Goal: Task Accomplishment & Management: Manage account settings

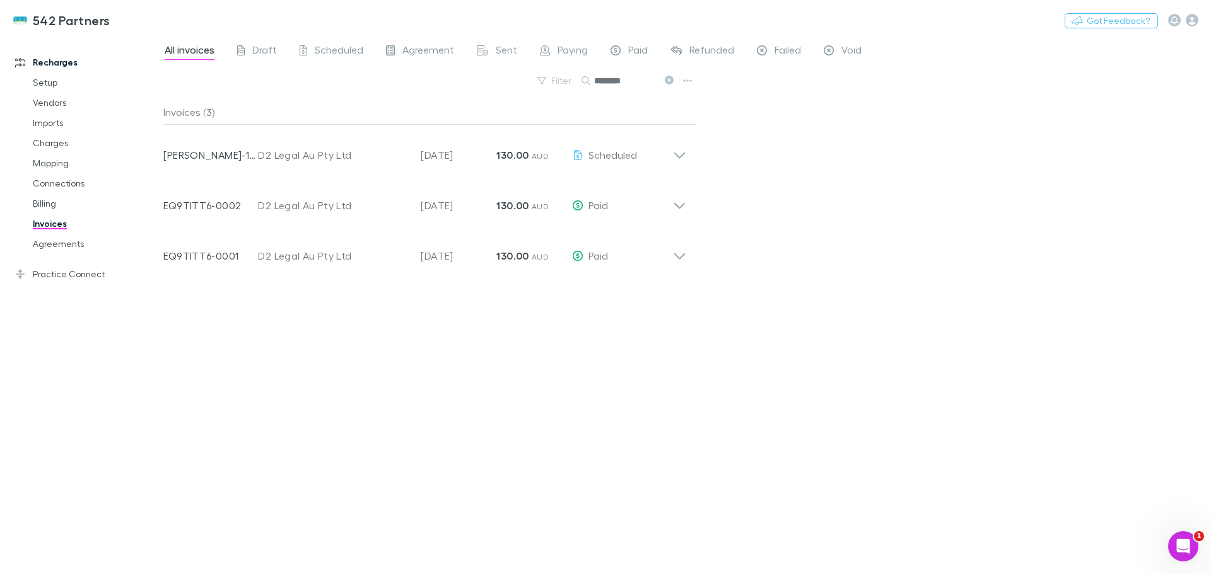
click at [55, 276] on link "Practice Connect" at bounding box center [87, 274] width 168 height 20
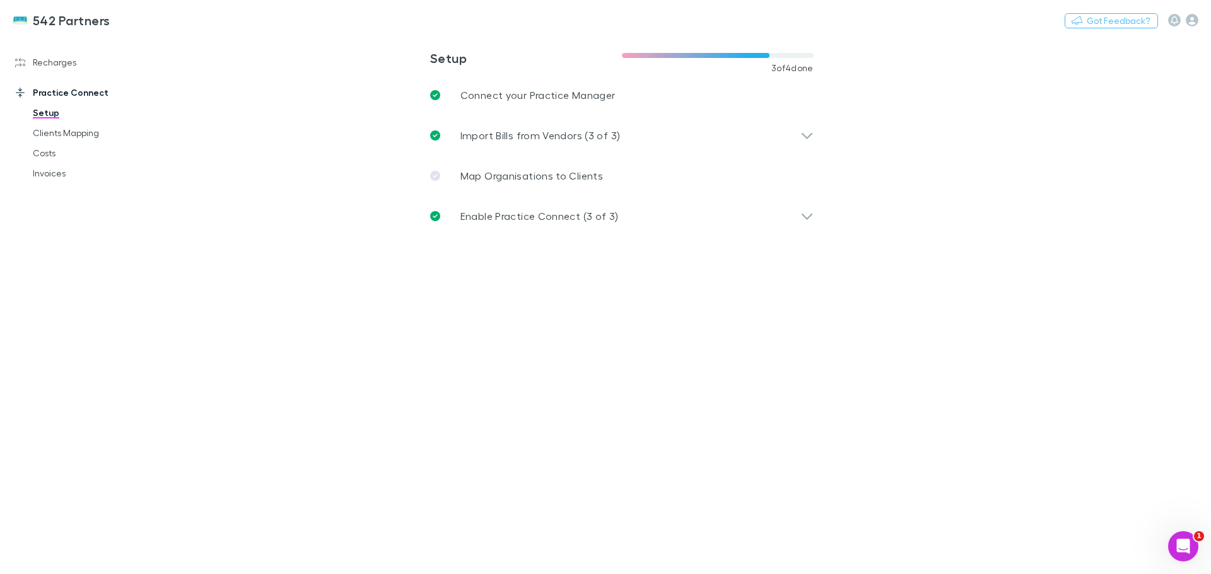
click at [50, 132] on link "Clients Mapping" at bounding box center [95, 133] width 150 height 20
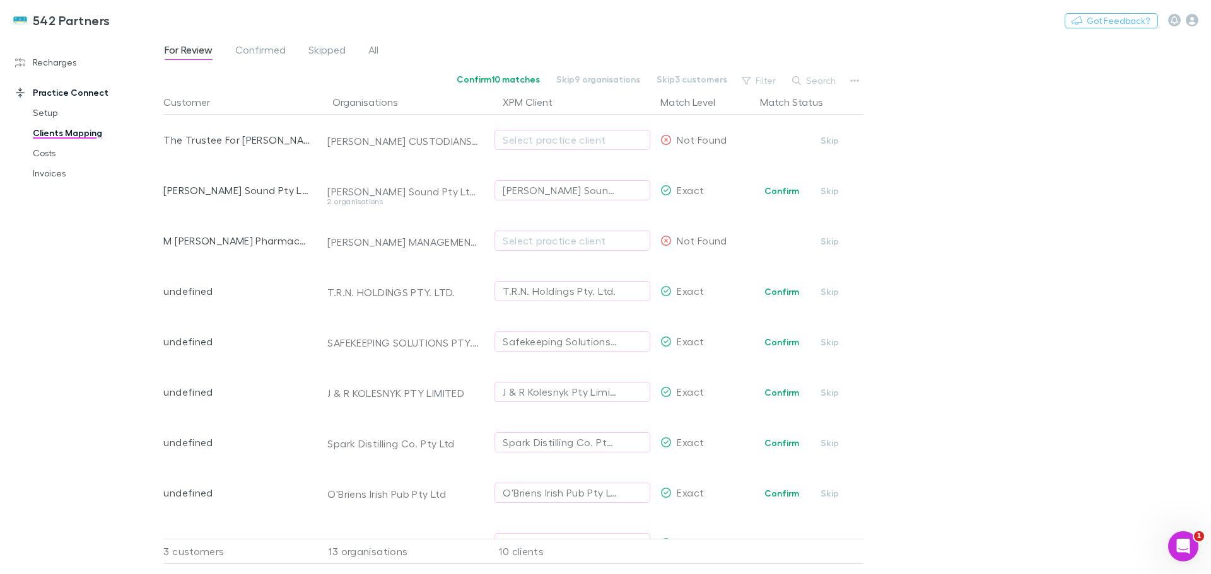
click at [512, 138] on div "Select practice client" at bounding box center [571, 139] width 139 height 15
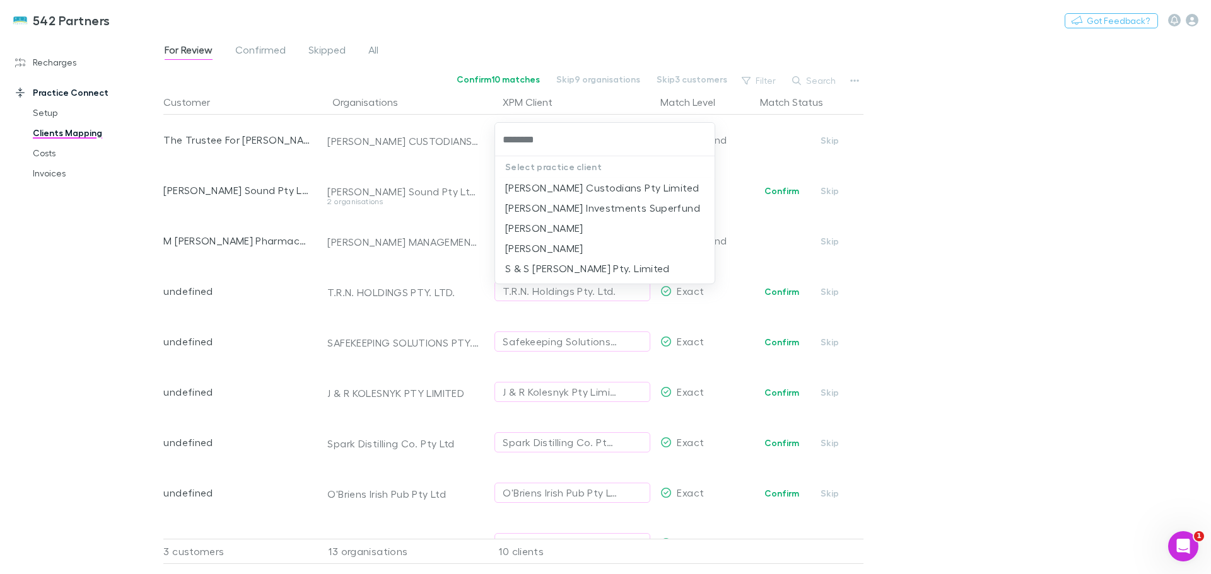
type input "*********"
click at [570, 206] on li "[PERSON_NAME] Investments Superfund" at bounding box center [604, 208] width 219 height 20
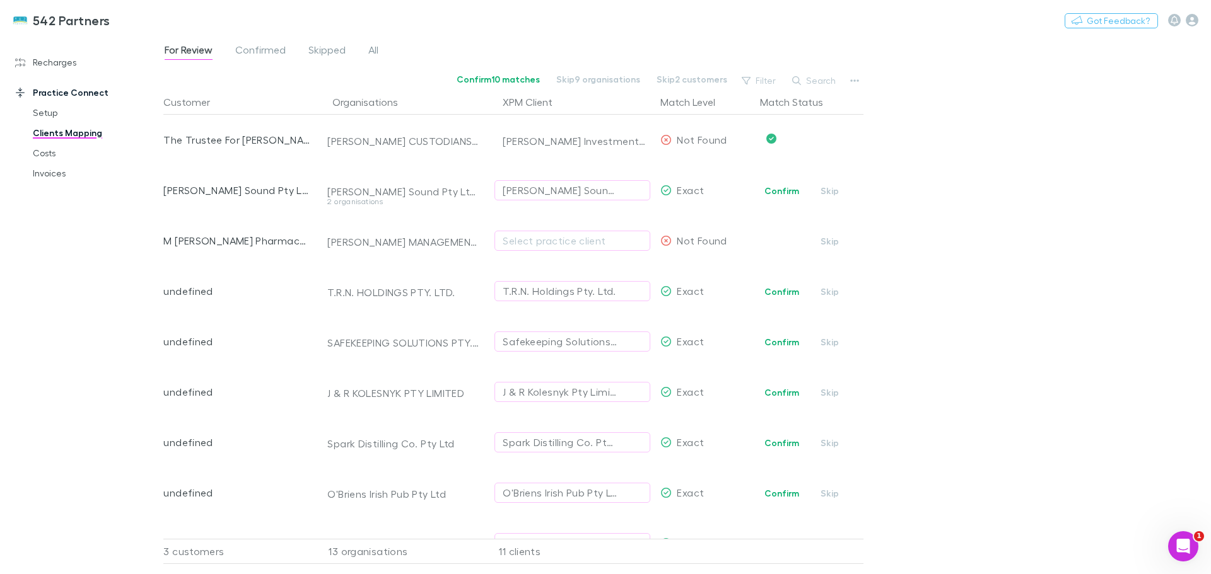
click at [781, 187] on button "Confirm" at bounding box center [781, 190] width 51 height 15
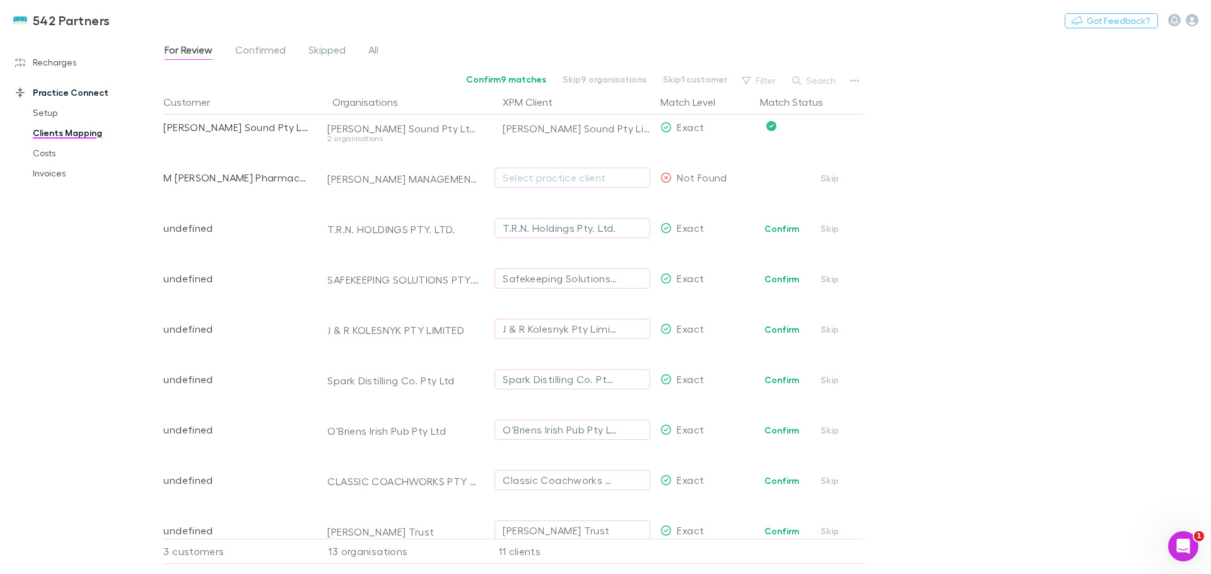
click at [832, 228] on button "Skip" at bounding box center [830, 228] width 40 height 15
click at [827, 277] on button "Skip" at bounding box center [830, 279] width 40 height 15
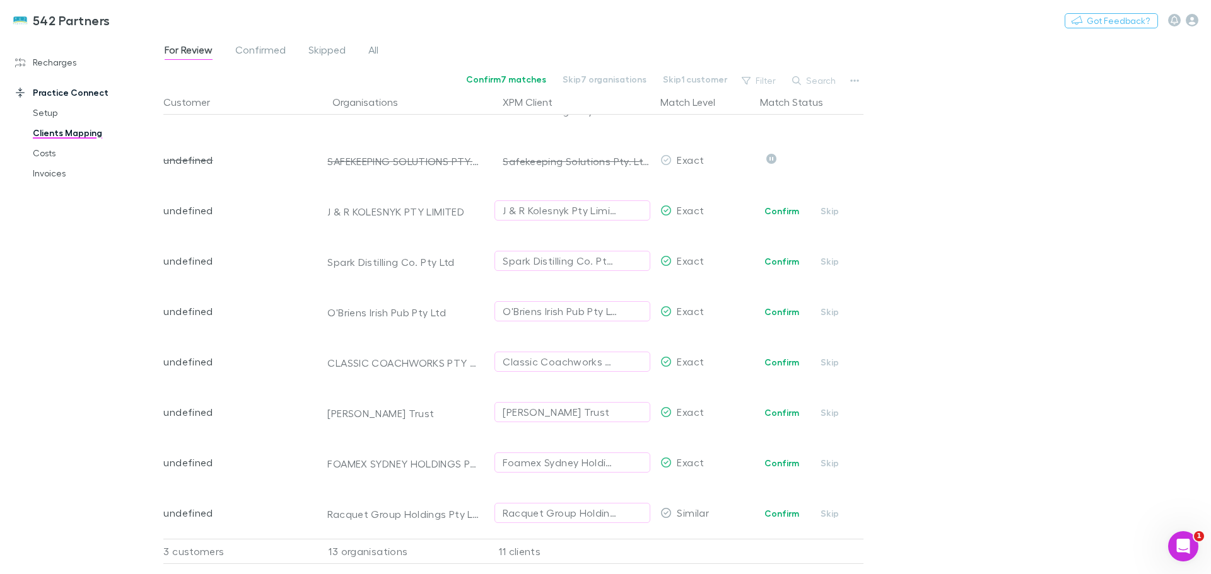
scroll to position [191, 0]
click at [787, 355] on button "Confirm" at bounding box center [781, 362] width 51 height 15
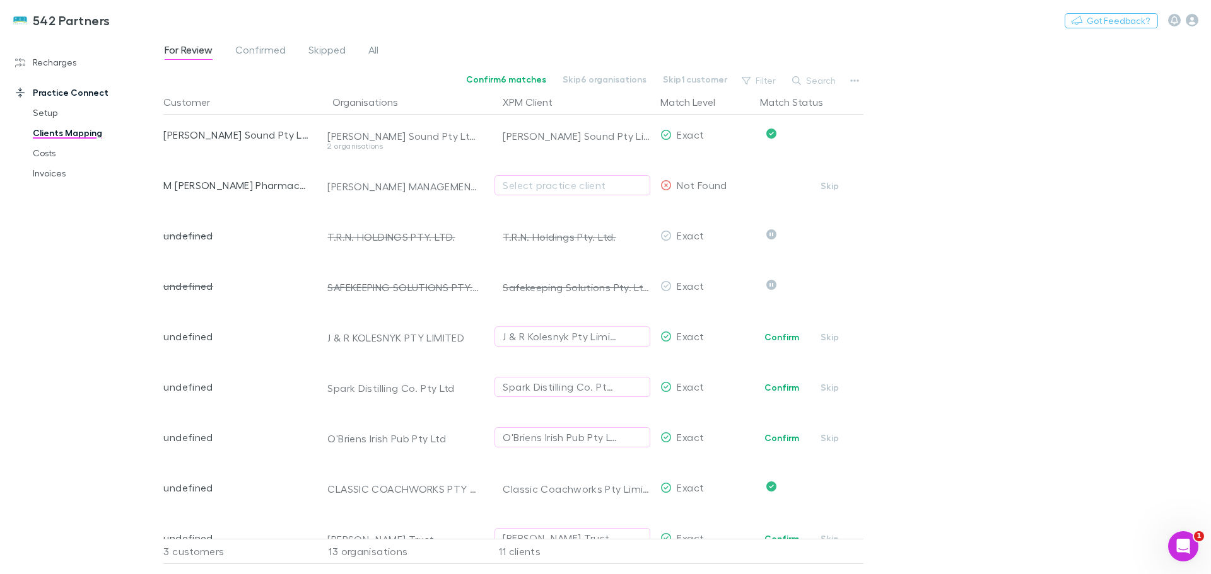
scroll to position [0, 0]
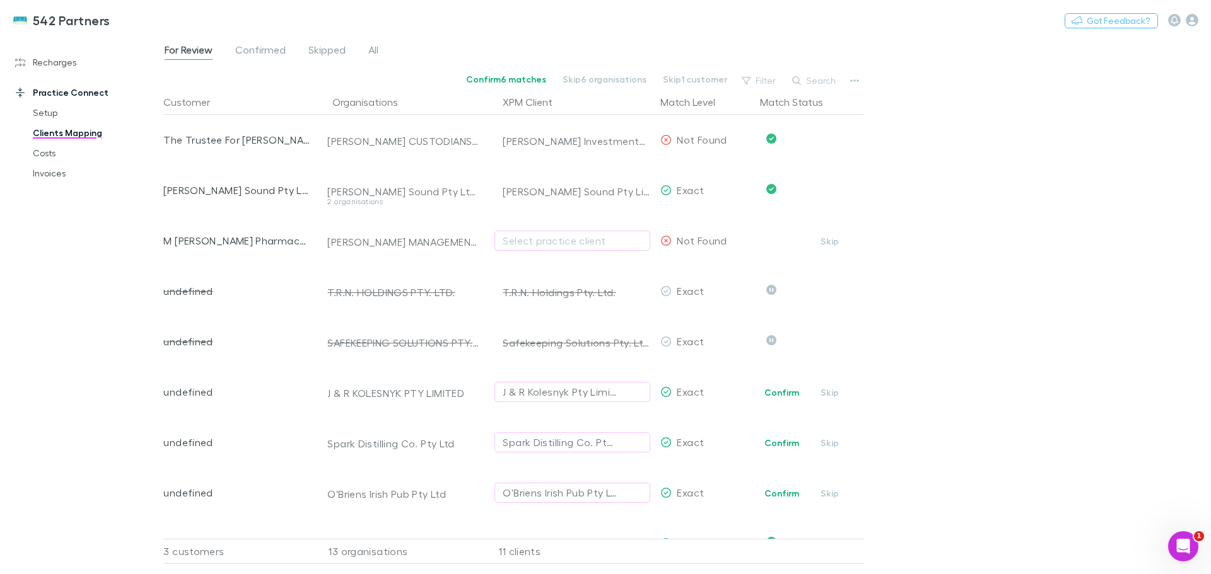
click at [47, 149] on link "Costs" at bounding box center [95, 153] width 150 height 20
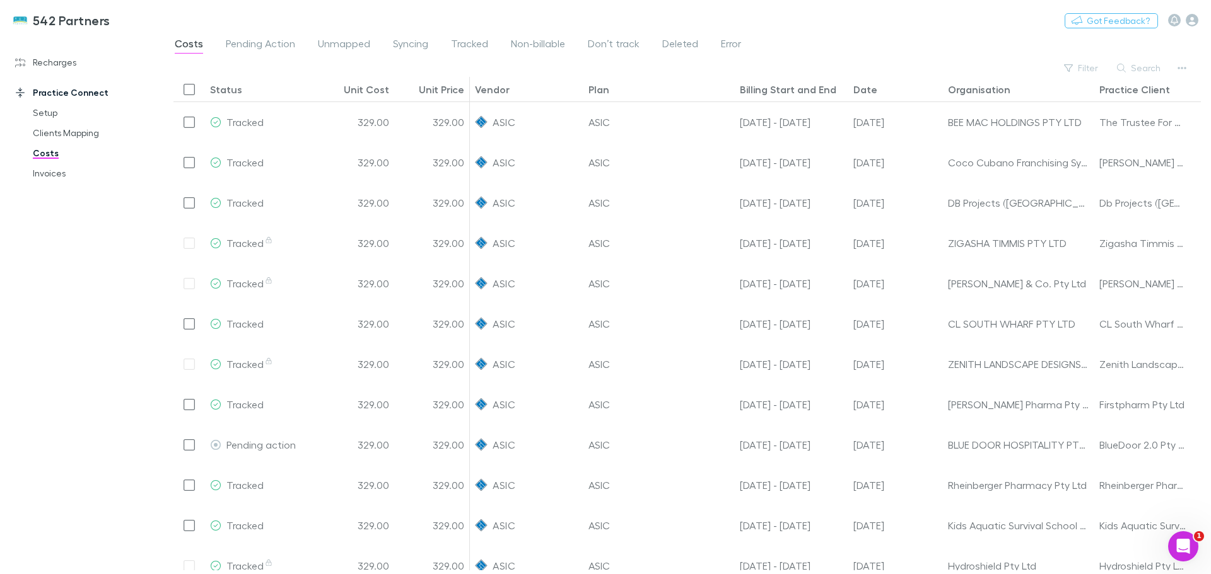
drag, startPoint x: 51, startPoint y: 132, endPoint x: 214, endPoint y: 157, distance: 164.5
click at [52, 132] on link "Clients Mapping" at bounding box center [95, 133] width 150 height 20
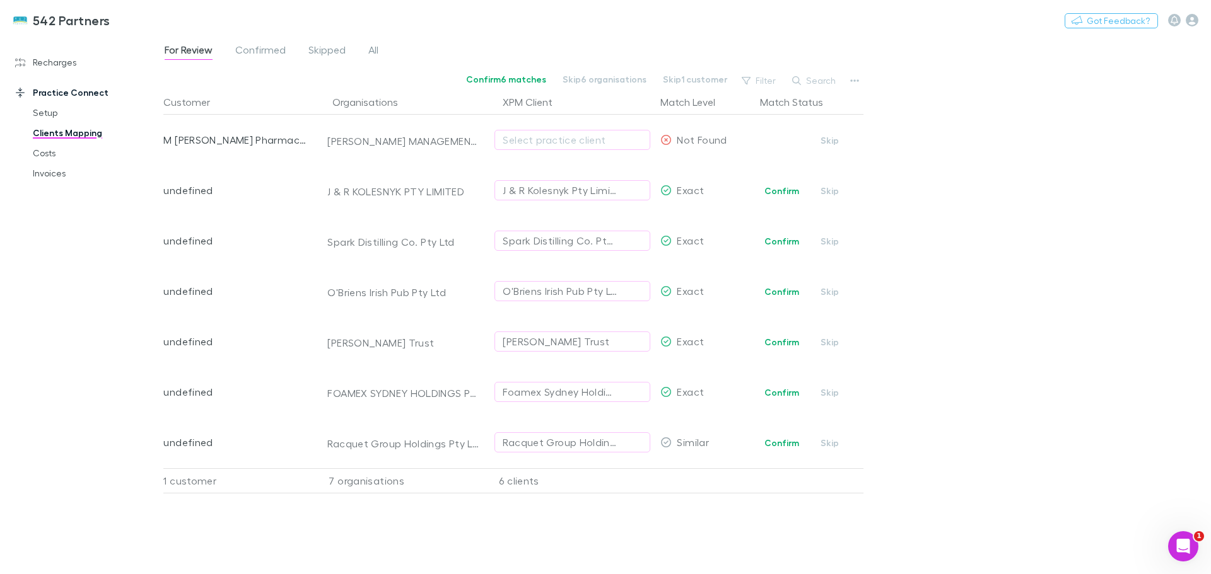
click at [540, 137] on div "Select practice client" at bounding box center [571, 139] width 139 height 15
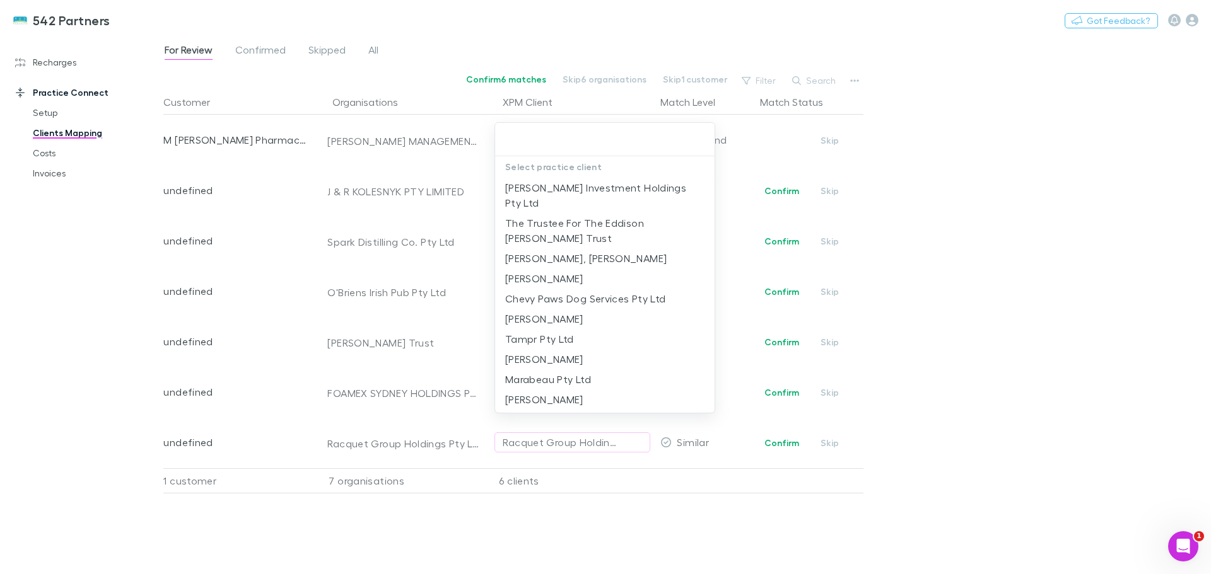
click at [1067, 209] on div at bounding box center [605, 287] width 1211 height 574
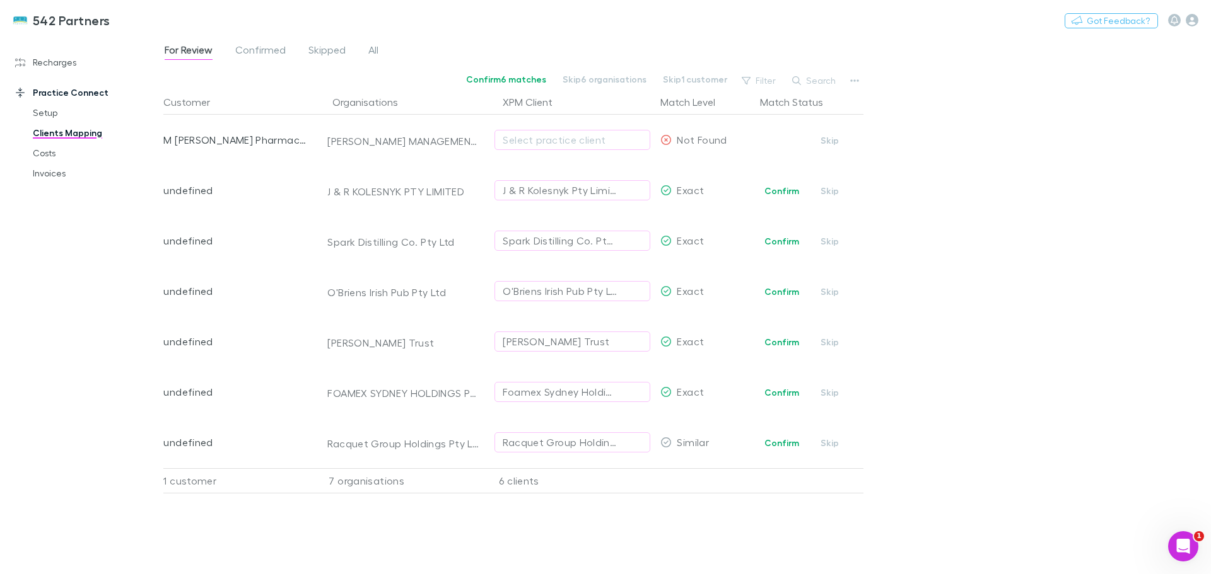
click at [517, 194] on li "[PERSON_NAME], [PERSON_NAME]" at bounding box center [577, 199] width 165 height 11
click at [543, 189] on ul "[PERSON_NAME] Investment Holdings Pty Ltd The Trustee For The Eddison [PERSON_N…" at bounding box center [577, 218] width 165 height 129
type input "**********"
click at [620, 238] on ul "[PERSON_NAME] Investment Holdings Pty Ltd The Trustee For The Eddison [PERSON_N…" at bounding box center [577, 218] width 165 height 129
drag, startPoint x: 641, startPoint y: 182, endPoint x: 216, endPoint y: 162, distance: 426.0
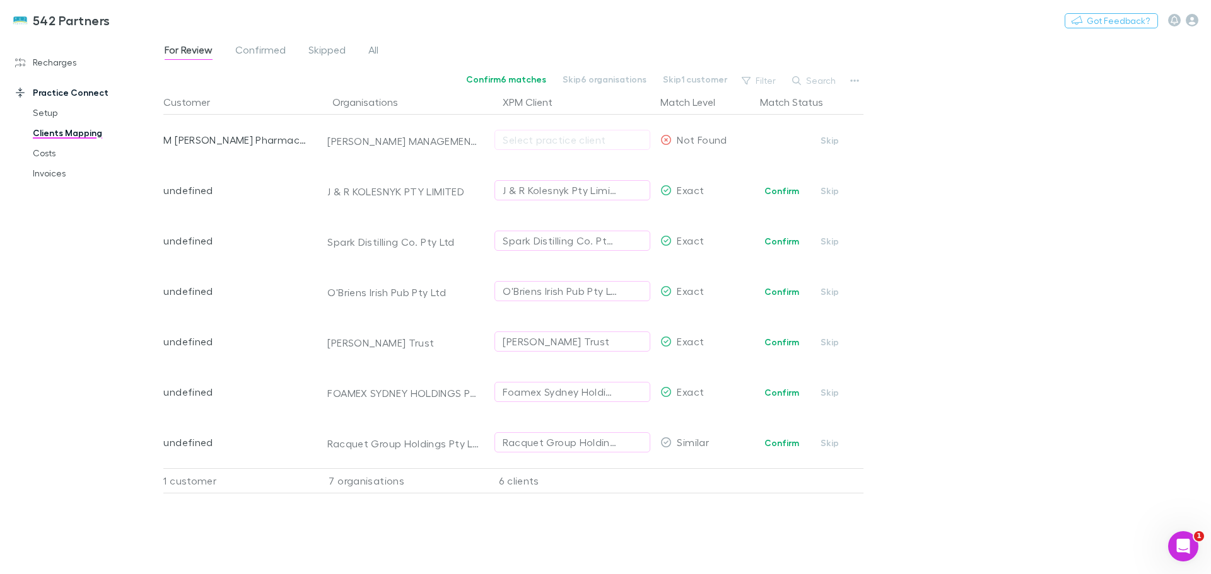
click at [641, 183] on ul "[PERSON_NAME] Investment Holdings Pty Ltd The Trustee For The Eddison [PERSON_N…" at bounding box center [577, 218] width 165 height 129
click at [819, 136] on button "Undo" at bounding box center [819, 138] width 40 height 15
click at [639, 140] on button "button" at bounding box center [634, 139] width 15 height 15
click at [578, 189] on div "J & R Kolesnyk Pty Limited" at bounding box center [559, 190] width 114 height 15
type input "******"
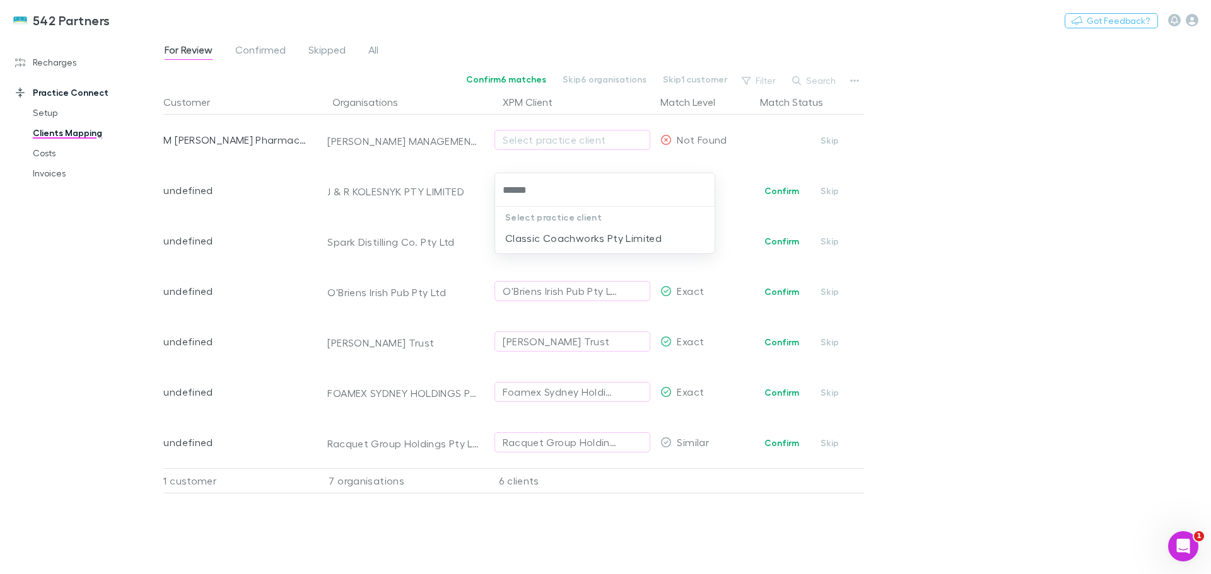
click at [582, 236] on li "Classic Coachworks Pty Limited" at bounding box center [604, 238] width 219 height 20
click at [786, 236] on button "Confirm" at bounding box center [781, 241] width 51 height 15
click at [771, 294] on button "Confirm" at bounding box center [781, 291] width 51 height 15
click at [777, 344] on button "Confirm" at bounding box center [781, 342] width 51 height 15
click at [772, 439] on button "Confirm" at bounding box center [781, 443] width 51 height 15
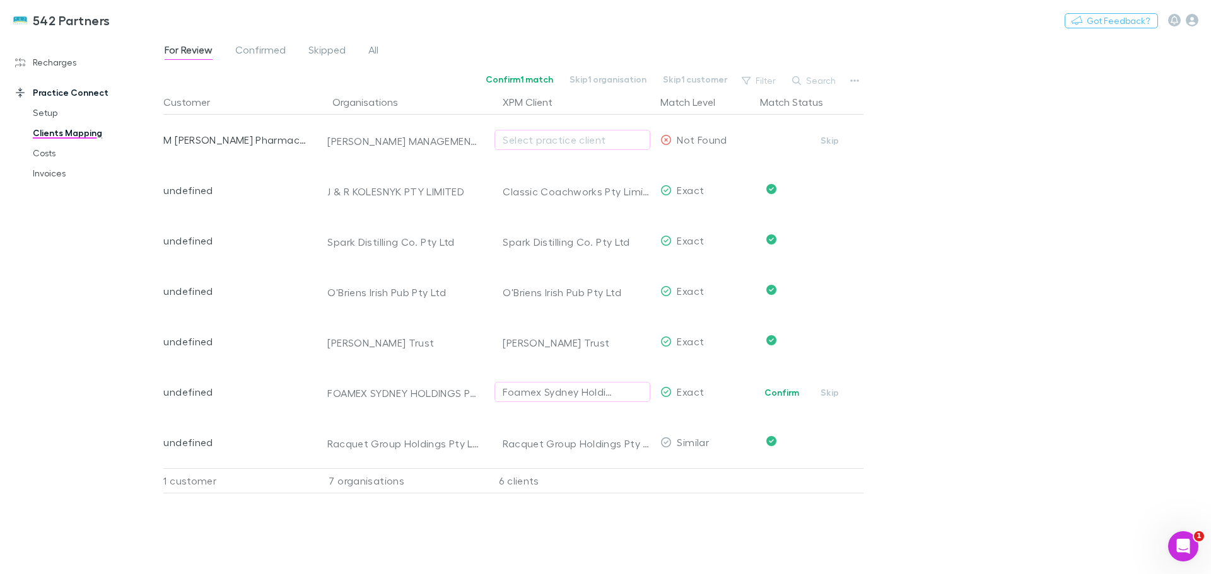
click at [767, 391] on button "Confirm" at bounding box center [781, 392] width 51 height 15
click at [386, 139] on div "[PERSON_NAME] MANAGEMENT (COOGEE) PTY LTD" at bounding box center [403, 141] width 153 height 13
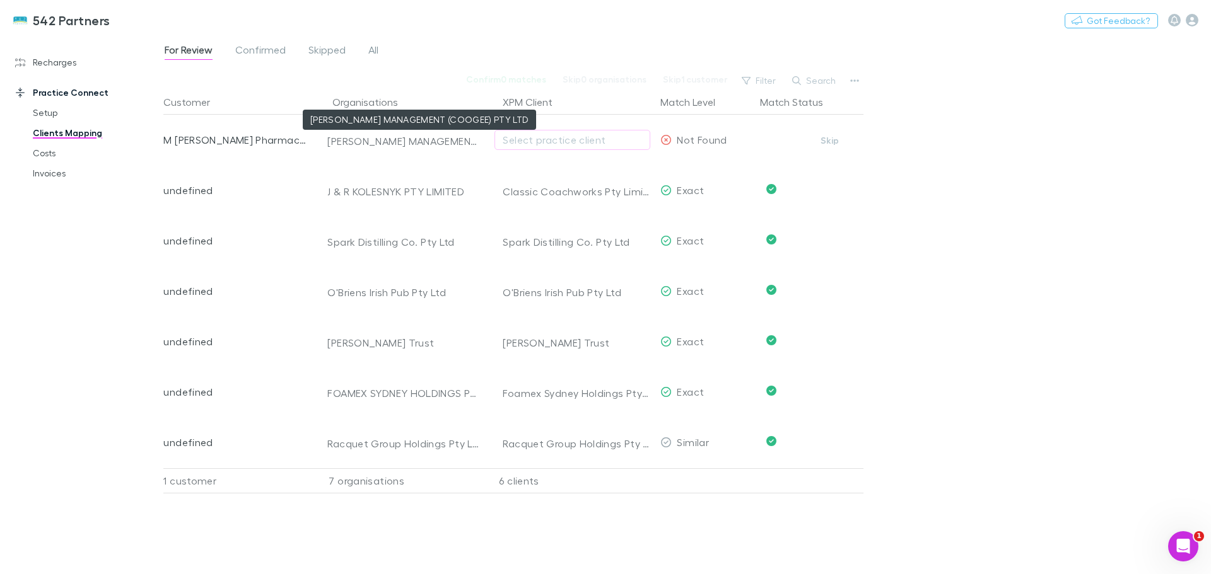
click at [236, 141] on div "M [PERSON_NAME] Pharmacy Management (Coogee) Pty Ltd" at bounding box center [236, 140] width 146 height 50
click at [611, 136] on div "Select practice client" at bounding box center [571, 139] width 139 height 15
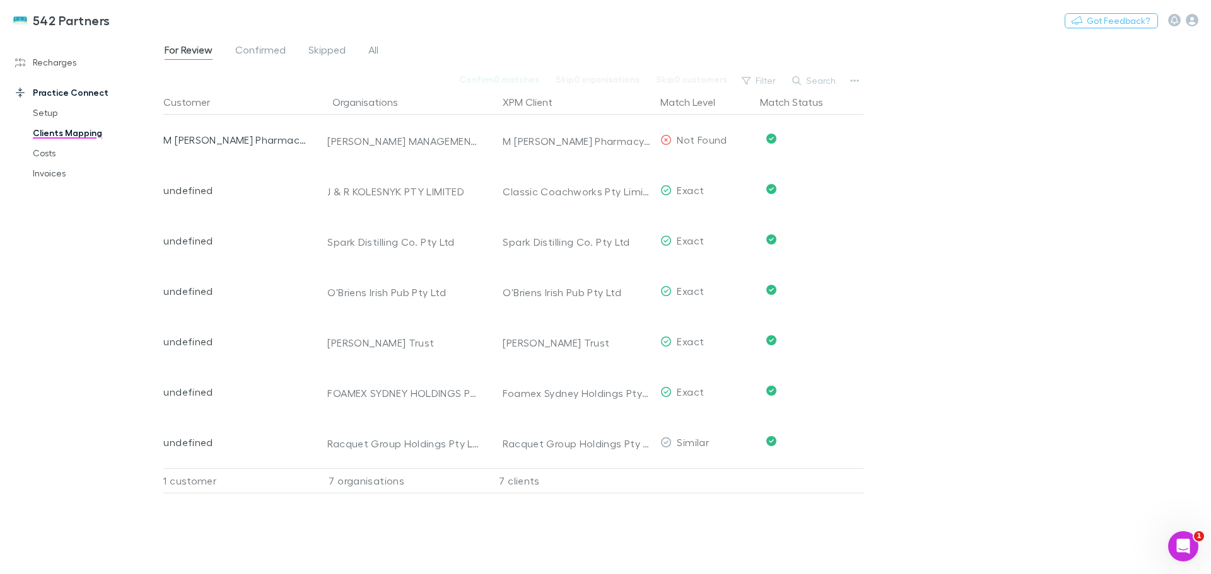
click at [376, 48] on span "All" at bounding box center [373, 52] width 10 height 16
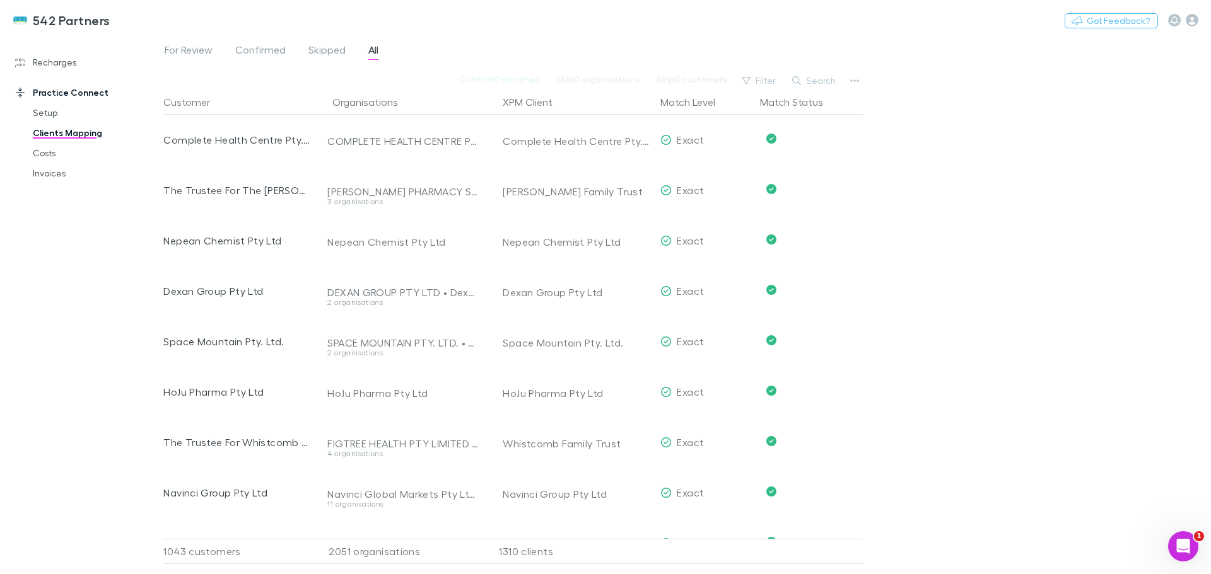
click at [204, 52] on span "For Review" at bounding box center [189, 52] width 48 height 16
click at [191, 50] on span "For Review" at bounding box center [189, 52] width 48 height 16
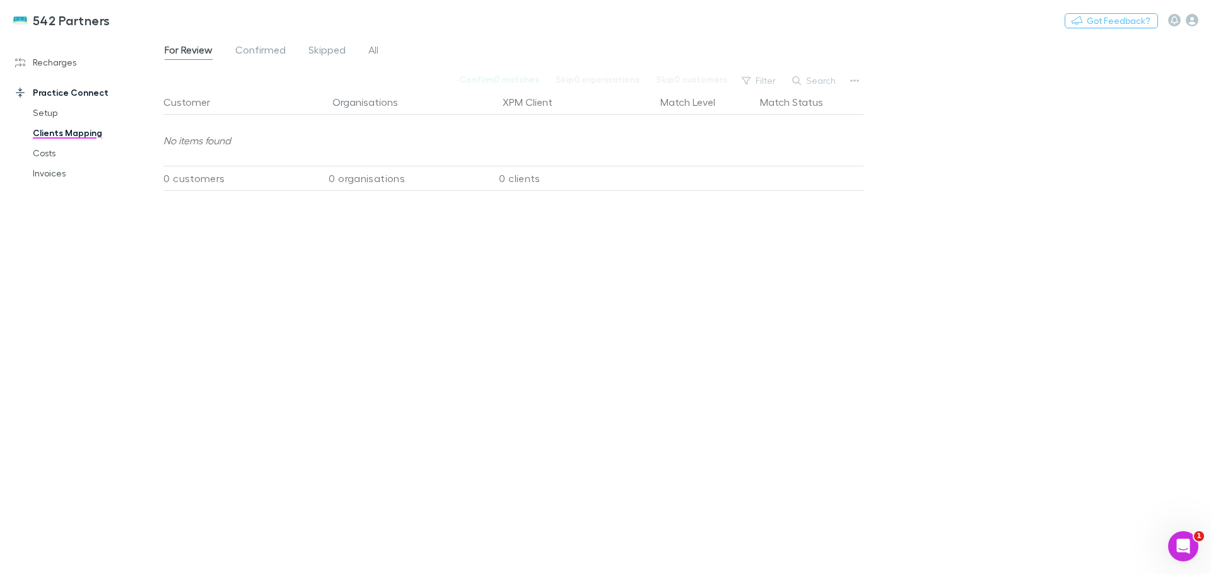
click at [55, 63] on link "Recharges" at bounding box center [87, 62] width 168 height 20
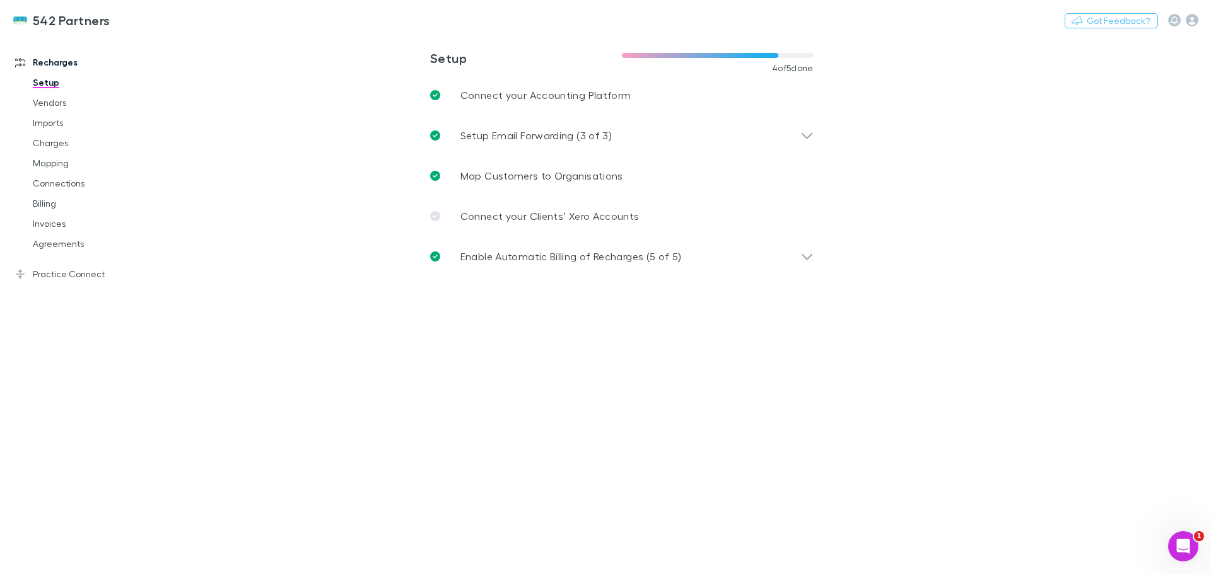
click at [35, 168] on link "Mapping" at bounding box center [95, 163] width 150 height 20
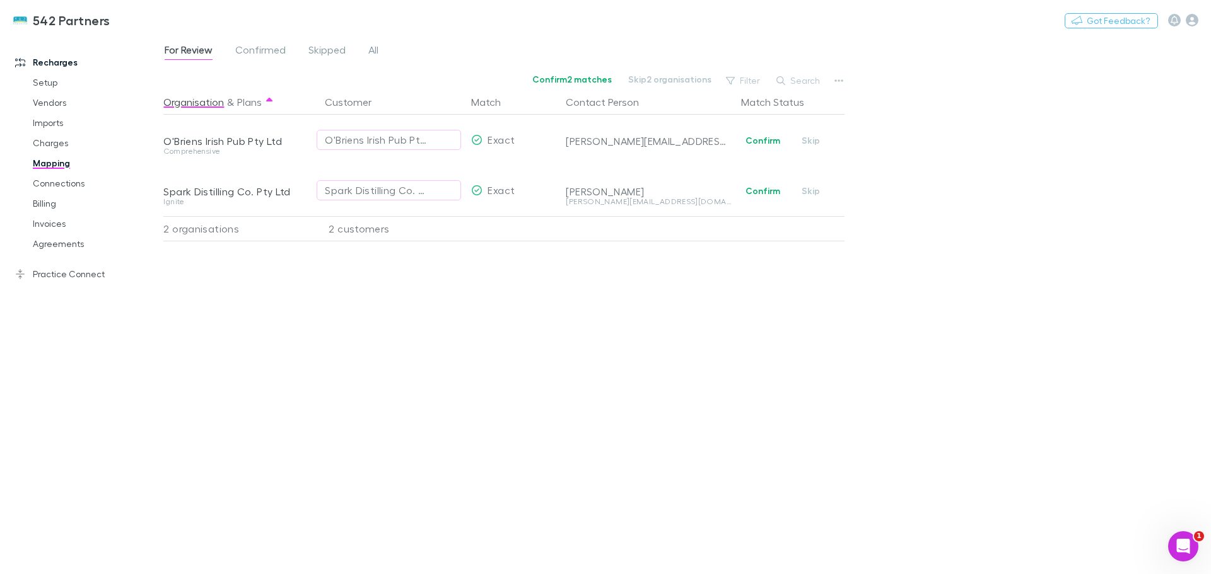
click at [757, 187] on button "Confirm" at bounding box center [762, 190] width 51 height 15
click at [757, 139] on button "Confirm" at bounding box center [762, 140] width 51 height 15
click at [56, 245] on link "Agreements" at bounding box center [95, 244] width 150 height 20
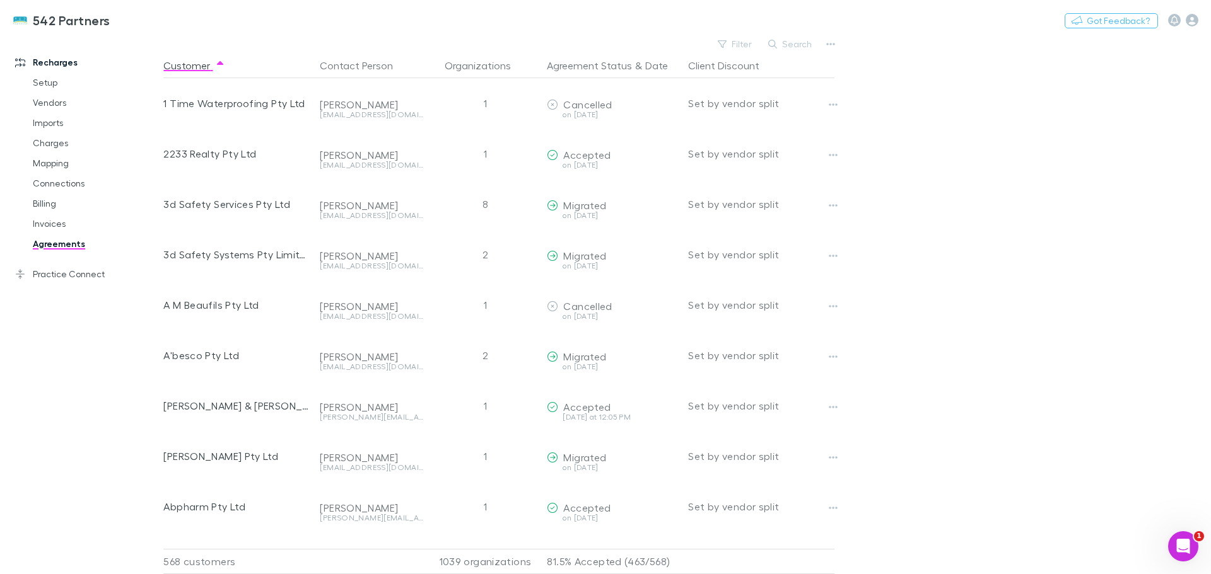
click at [54, 225] on link "Invoices" at bounding box center [95, 224] width 150 height 20
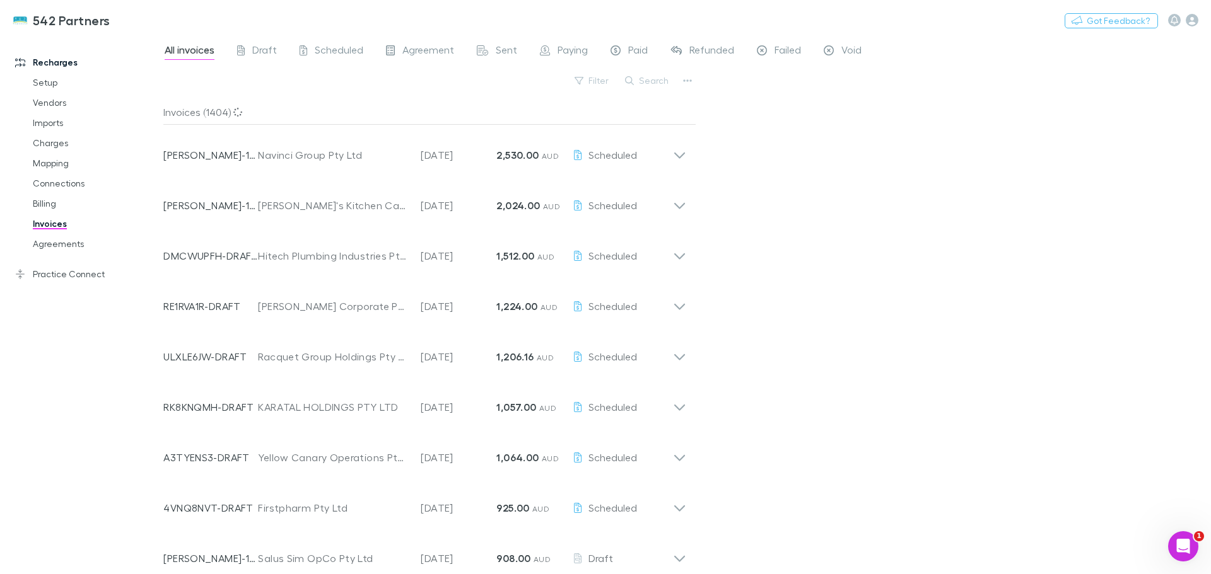
click at [42, 200] on link "Billing" at bounding box center [95, 204] width 150 height 20
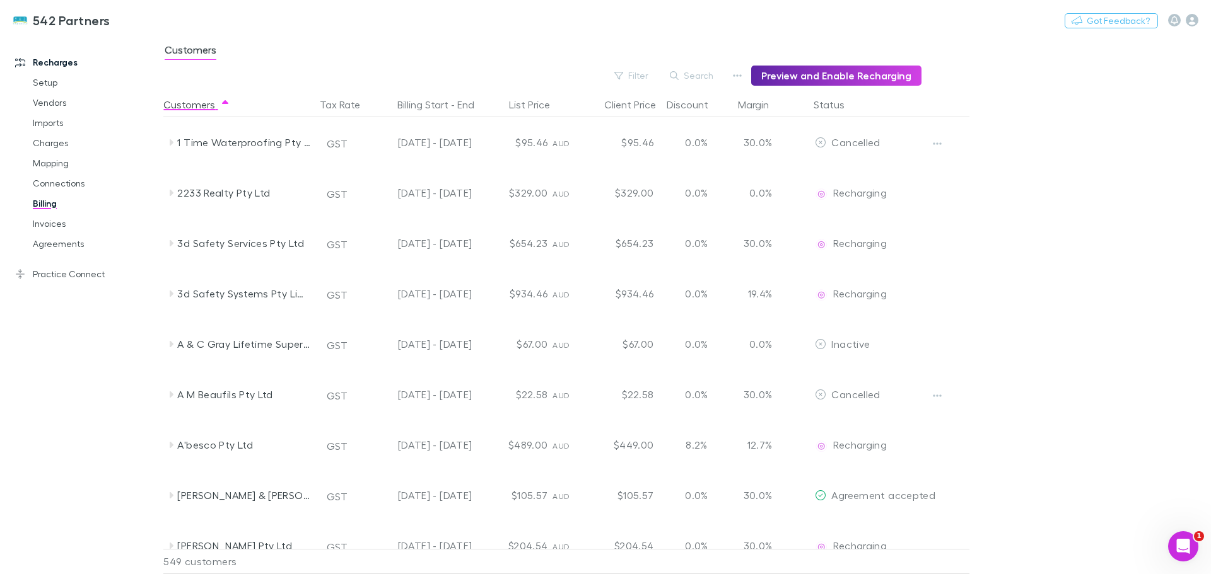
click at [634, 76] on button "Filter" at bounding box center [632, 75] width 48 height 15
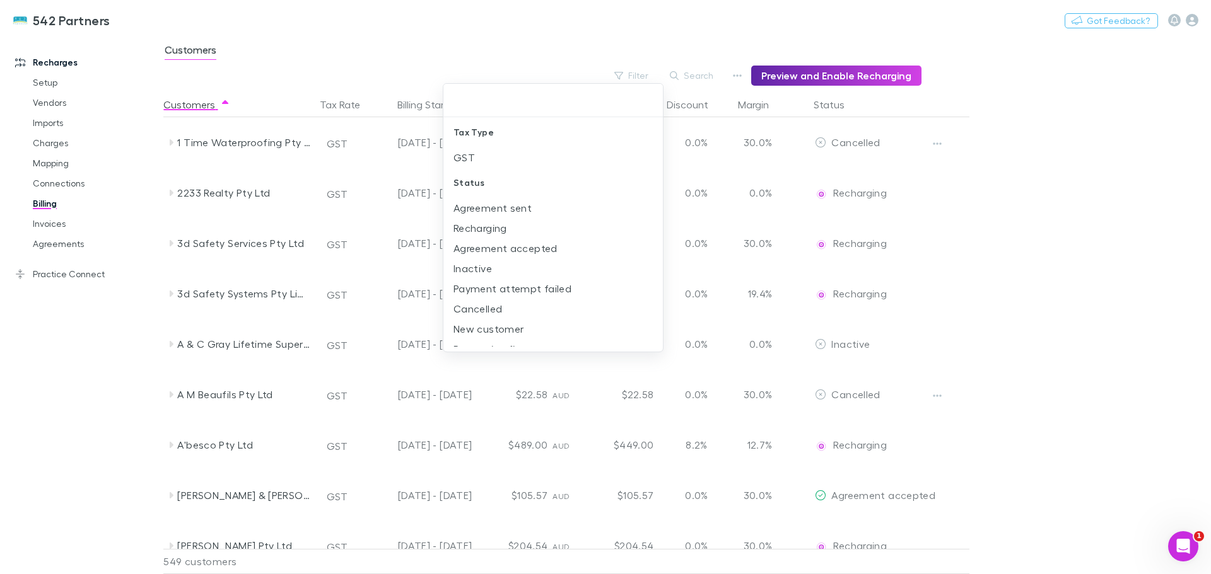
scroll to position [13, 0]
click at [492, 315] on li "New customer" at bounding box center [552, 316] width 219 height 20
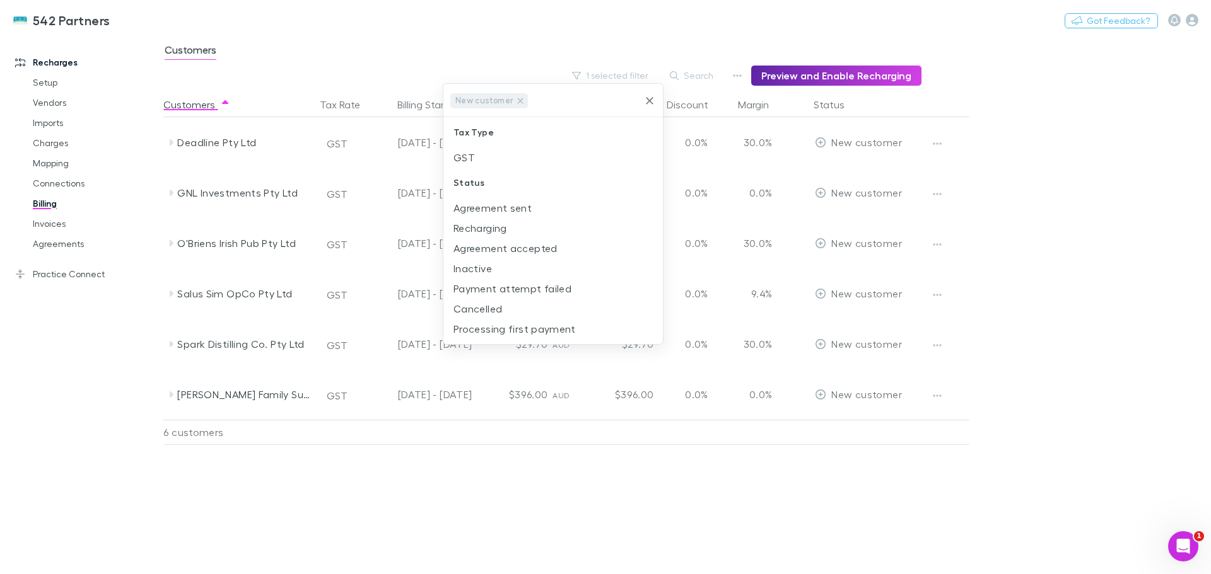
scroll to position [0, 0]
click at [169, 245] on div at bounding box center [605, 287] width 1211 height 574
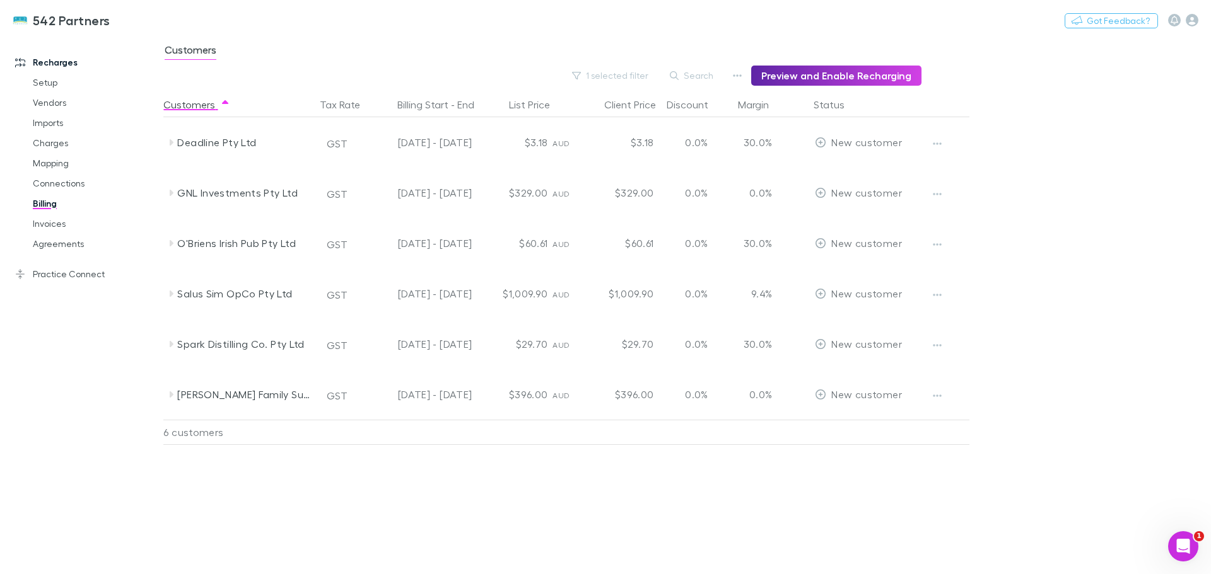
click at [169, 240] on icon at bounding box center [171, 243] width 10 height 10
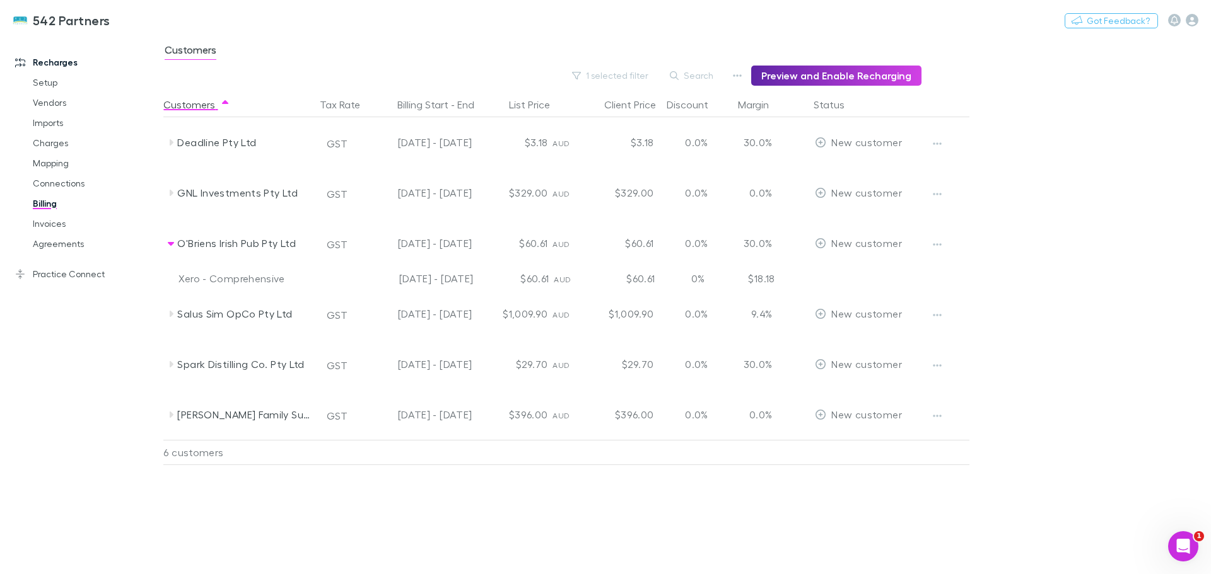
click at [936, 245] on icon "button" at bounding box center [937, 244] width 9 height 3
click at [804, 265] on p "Enable Customer" at bounding box center [858, 269] width 153 height 15
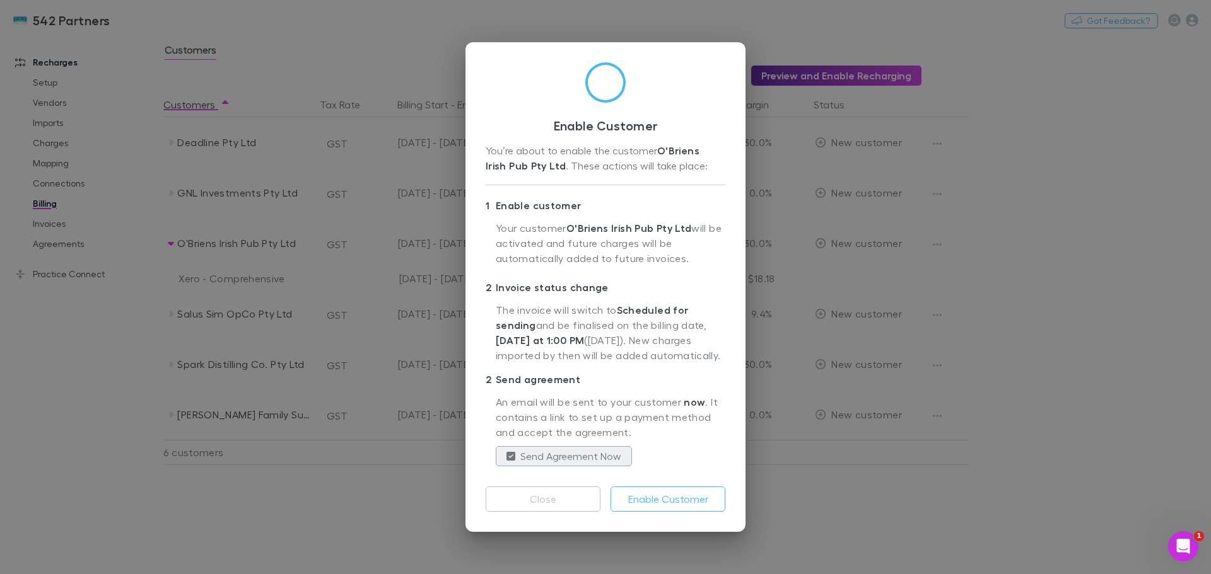
click at [687, 504] on button "Enable Customer" at bounding box center [667, 499] width 115 height 25
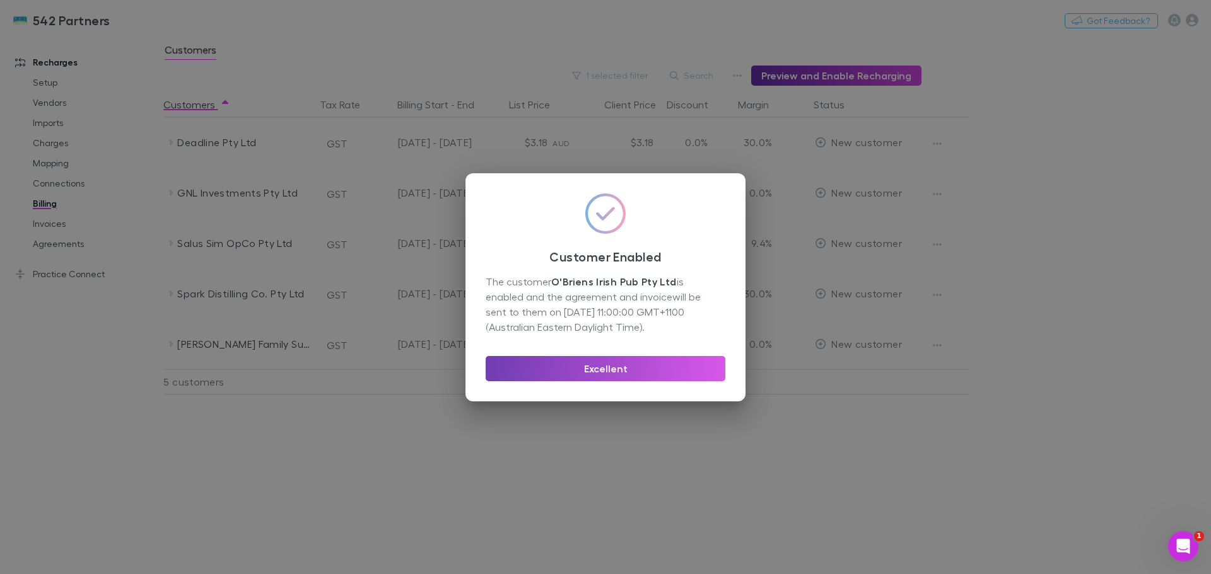
click at [609, 368] on button "Excellent" at bounding box center [605, 368] width 240 height 25
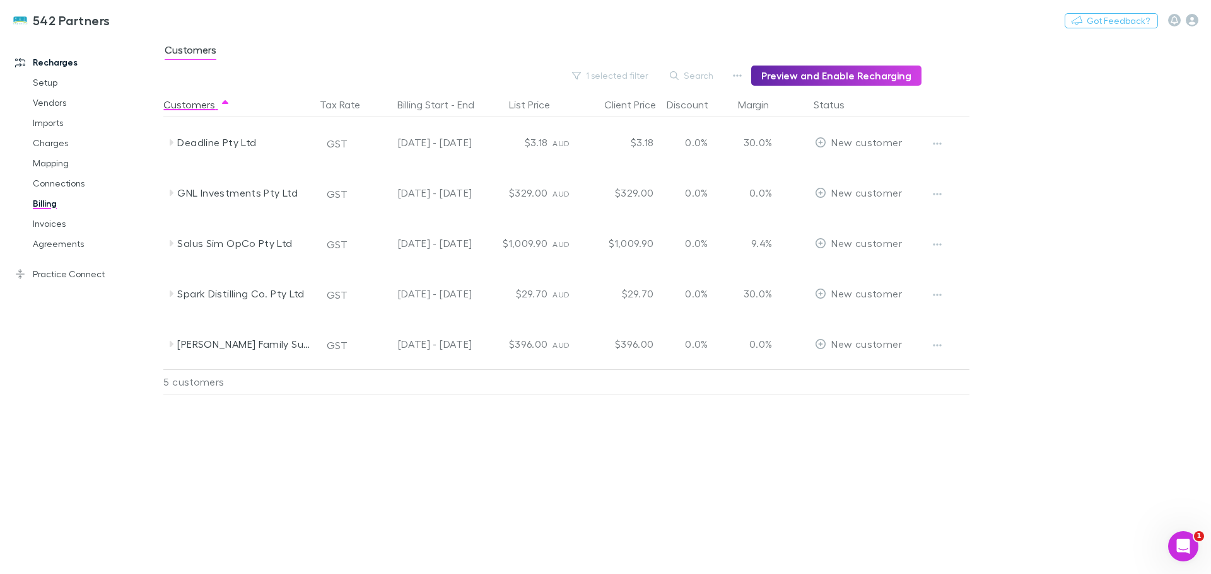
click at [171, 298] on icon at bounding box center [171, 294] width 10 height 10
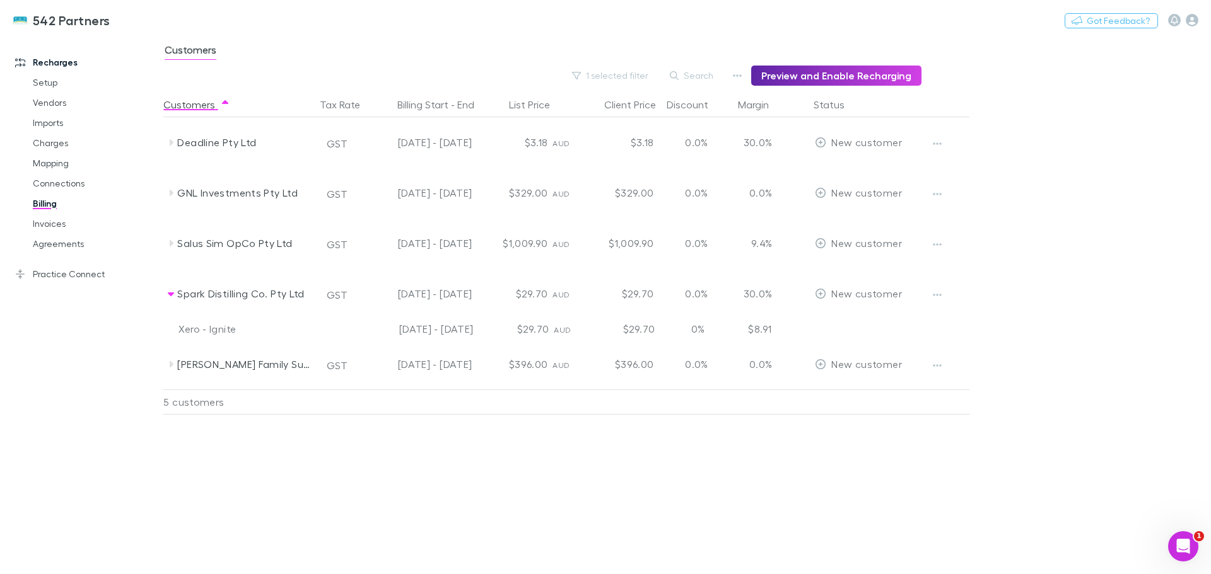
click at [937, 292] on icon "button" at bounding box center [936, 295] width 9 height 10
click at [851, 321] on p "Enable Customer" at bounding box center [858, 320] width 153 height 15
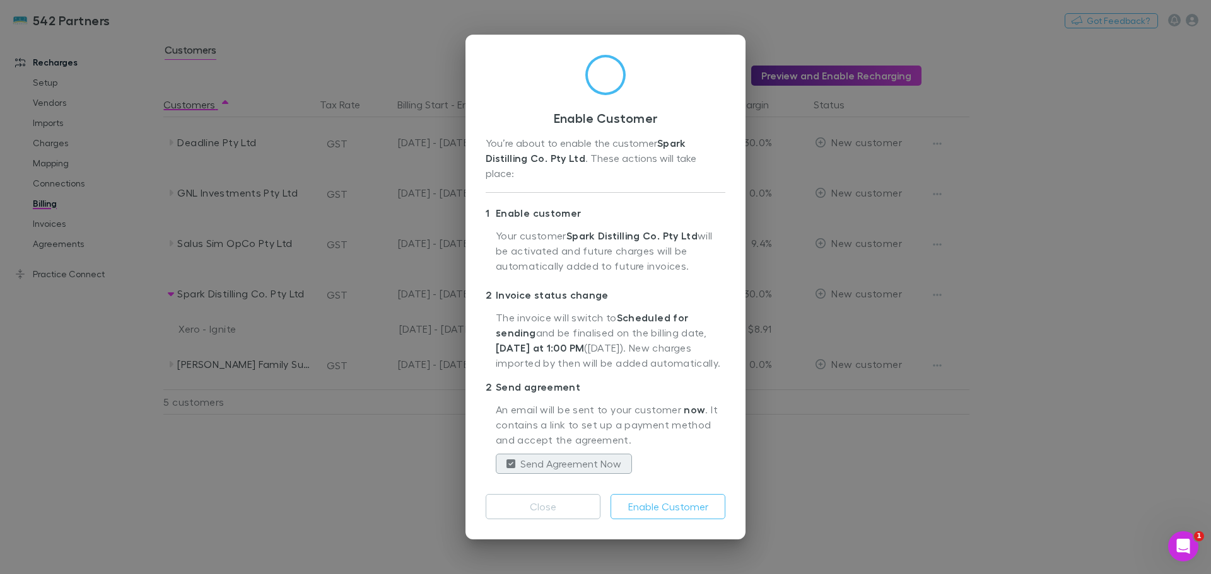
click at [683, 494] on button "Enable Customer" at bounding box center [667, 506] width 115 height 25
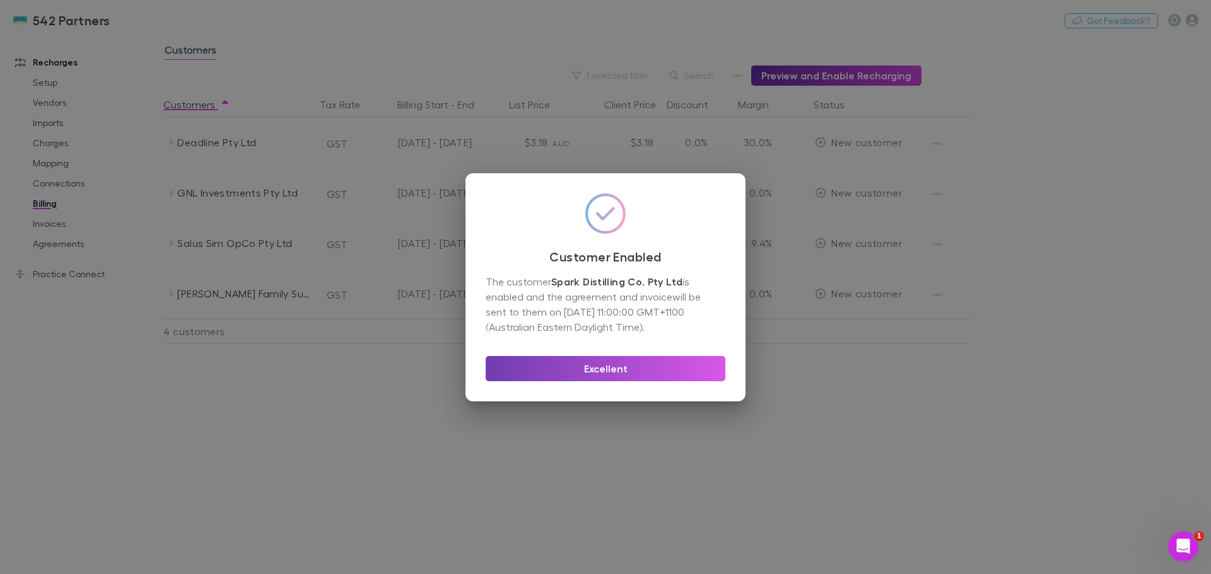
click at [605, 368] on button "Excellent" at bounding box center [605, 368] width 240 height 25
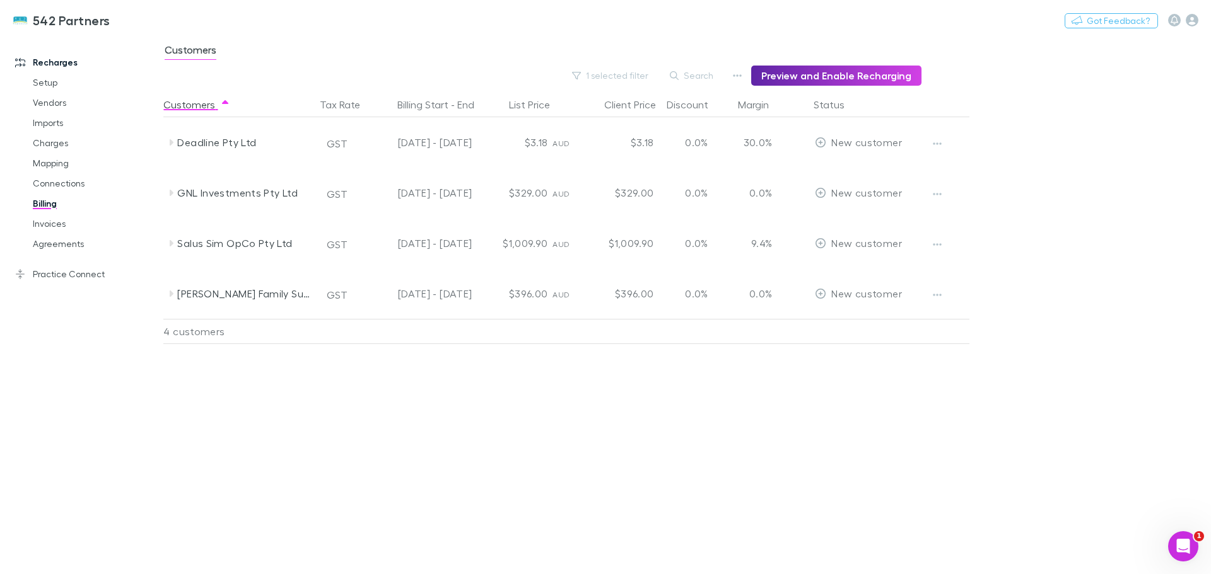
click at [171, 245] on icon at bounding box center [172, 243] width 4 height 6
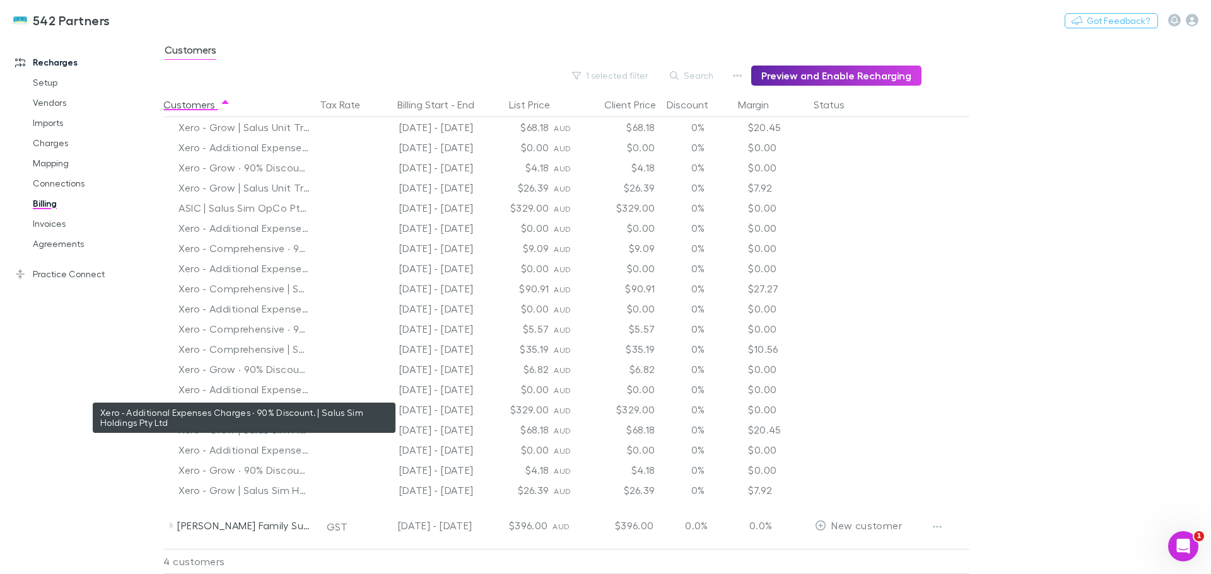
scroll to position [194, 0]
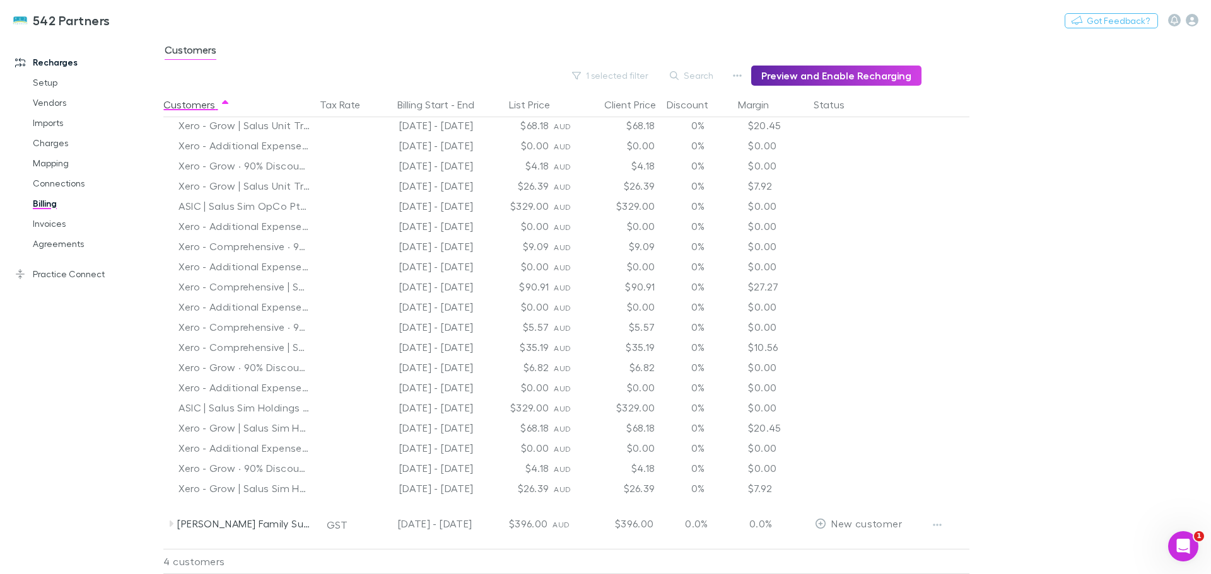
click at [168, 525] on icon at bounding box center [171, 524] width 10 height 10
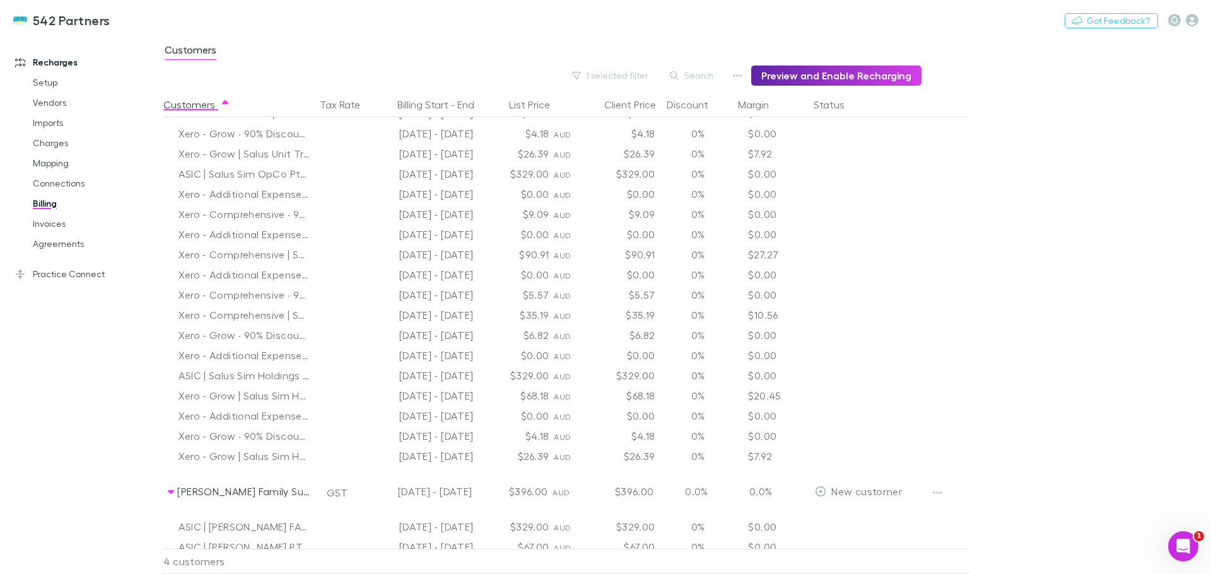
scroll to position [234, 0]
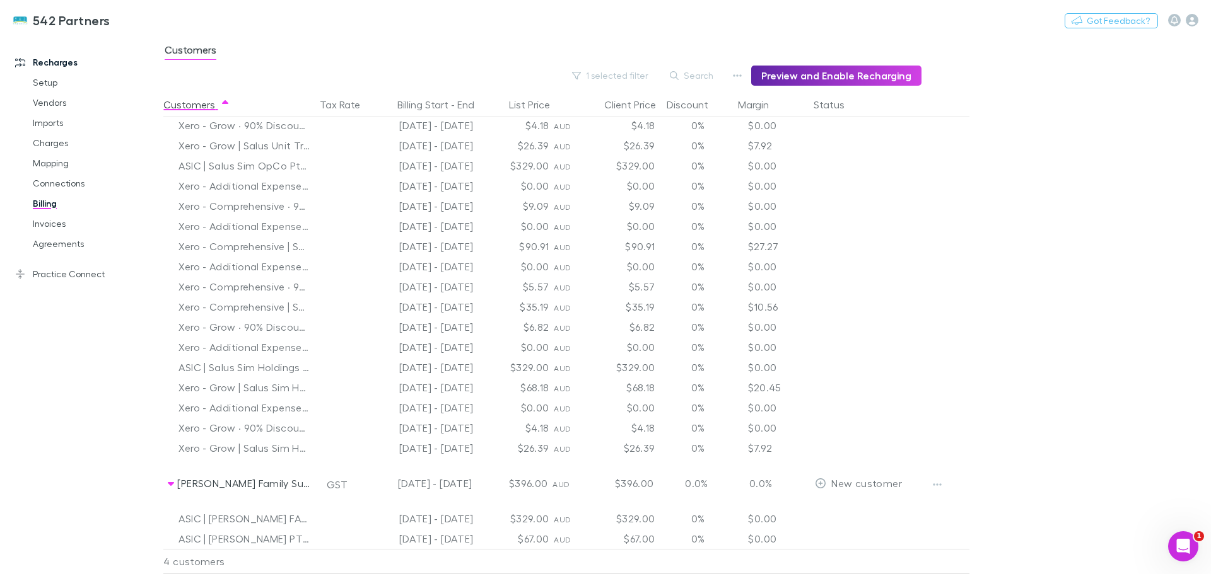
click at [940, 486] on icon "button" at bounding box center [936, 485] width 9 height 10
click at [940, 486] on div at bounding box center [605, 287] width 1211 height 574
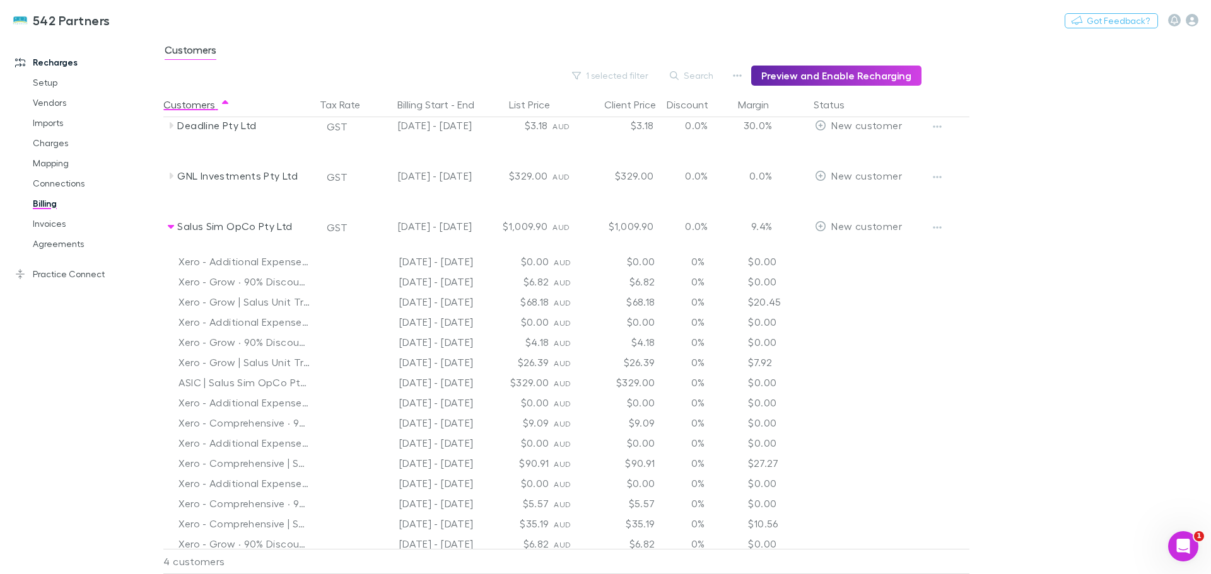
scroll to position [0, 0]
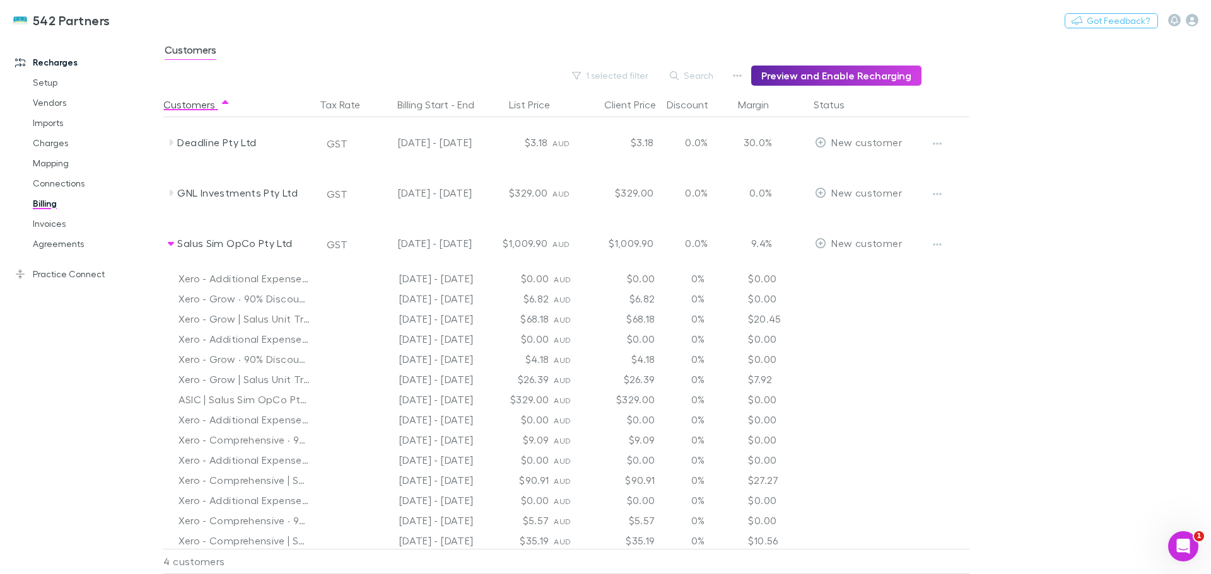
click at [170, 197] on icon at bounding box center [171, 193] width 10 height 10
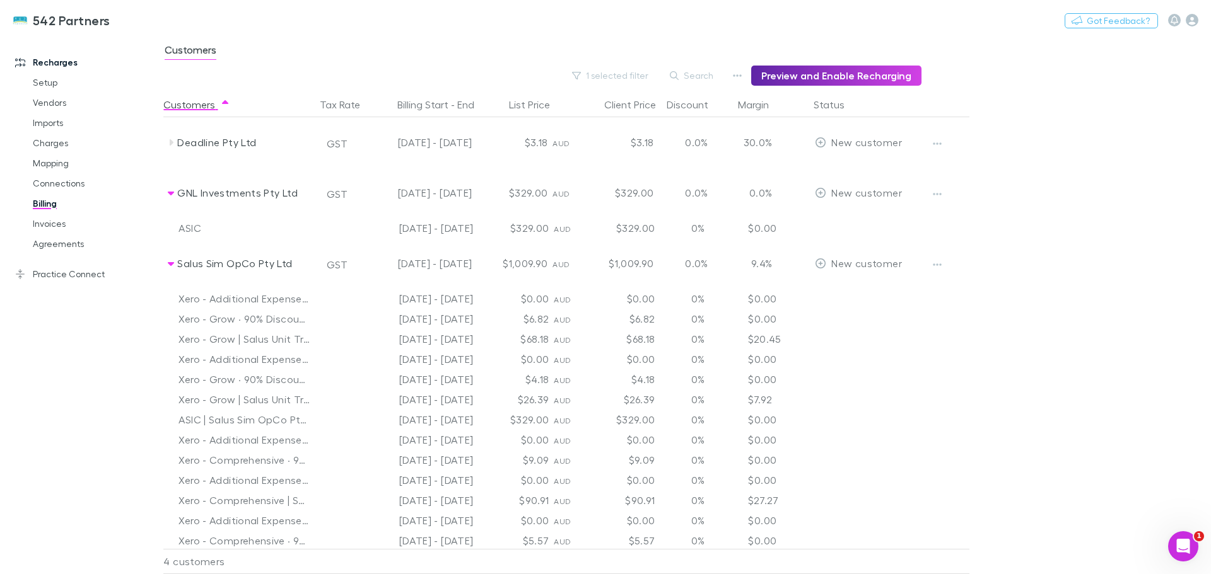
click at [936, 191] on icon "button" at bounding box center [936, 194] width 9 height 10
click at [857, 218] on p "Enable Customer" at bounding box center [858, 219] width 153 height 15
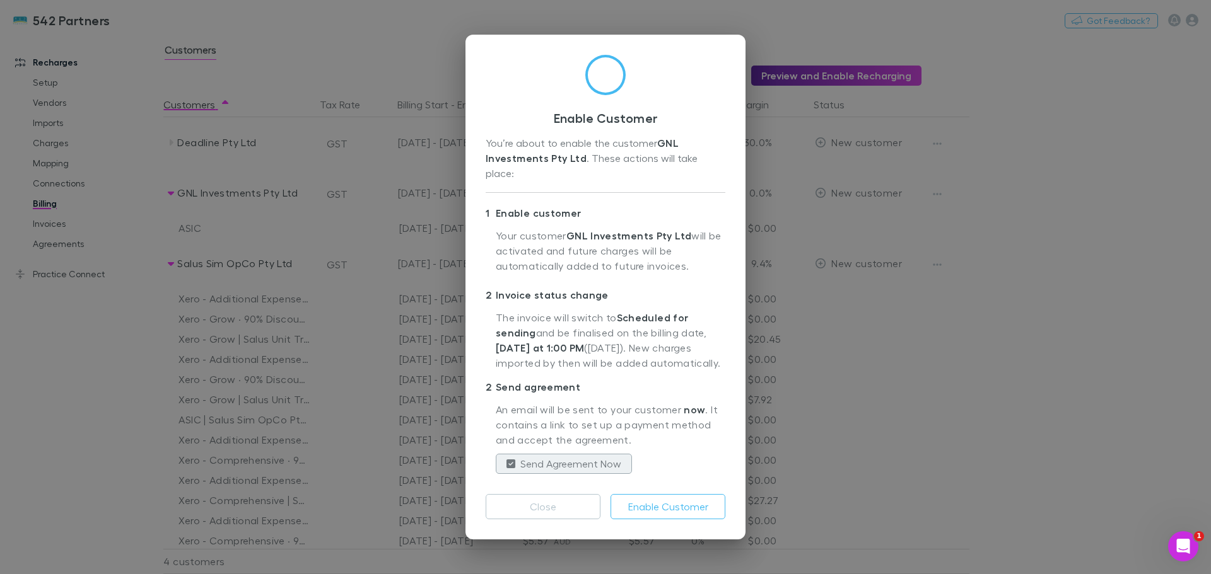
click at [649, 495] on button "Enable Customer" at bounding box center [667, 506] width 115 height 25
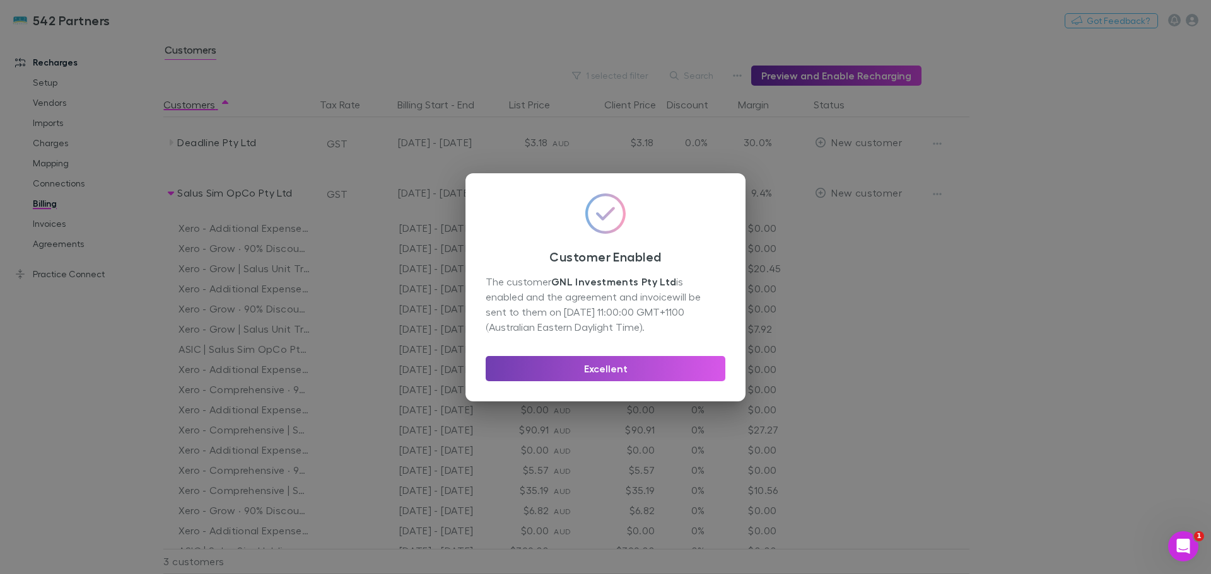
click at [622, 367] on button "Excellent" at bounding box center [605, 368] width 240 height 25
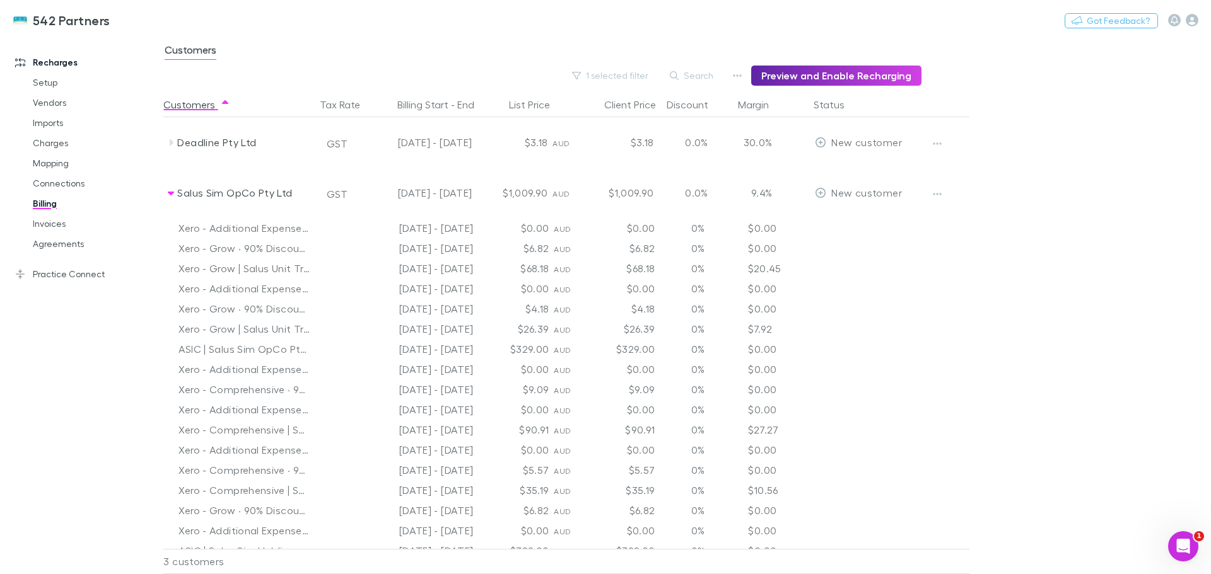
click at [169, 141] on icon at bounding box center [171, 142] width 10 height 10
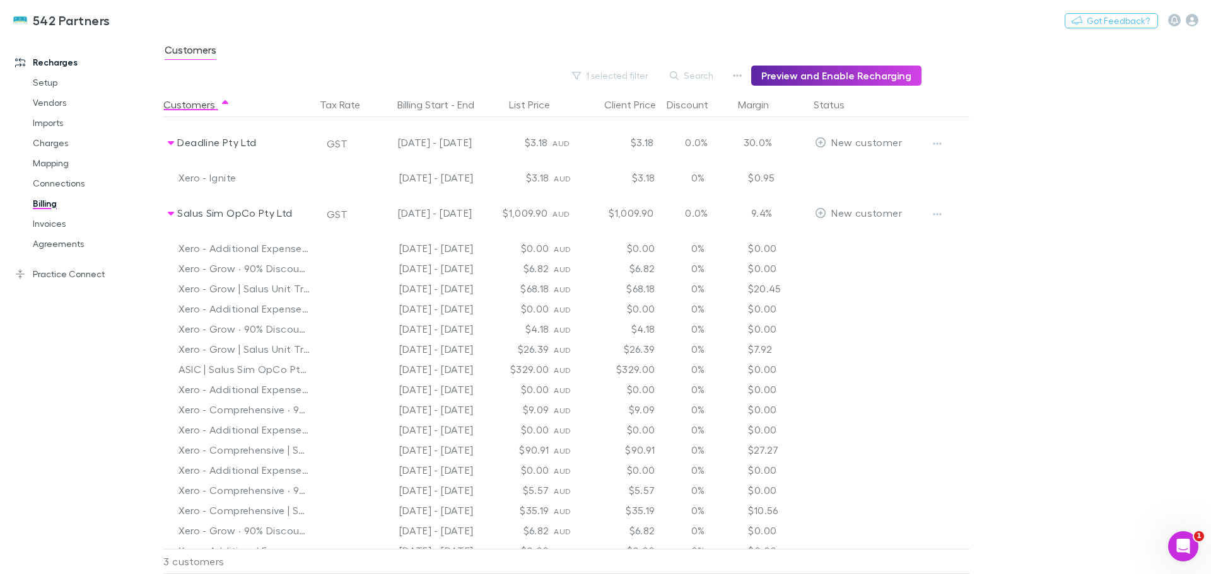
click at [932, 147] on icon "button" at bounding box center [936, 144] width 9 height 10
click at [813, 163] on p "Enable Customer" at bounding box center [858, 168] width 153 height 15
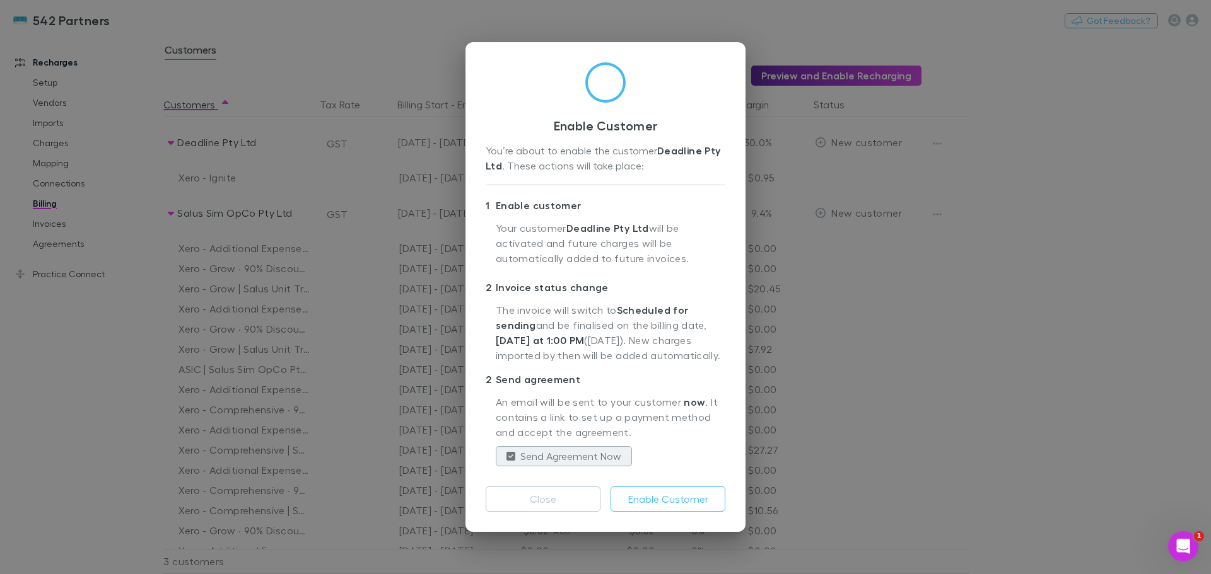
click at [670, 506] on button "Enable Customer" at bounding box center [667, 499] width 115 height 25
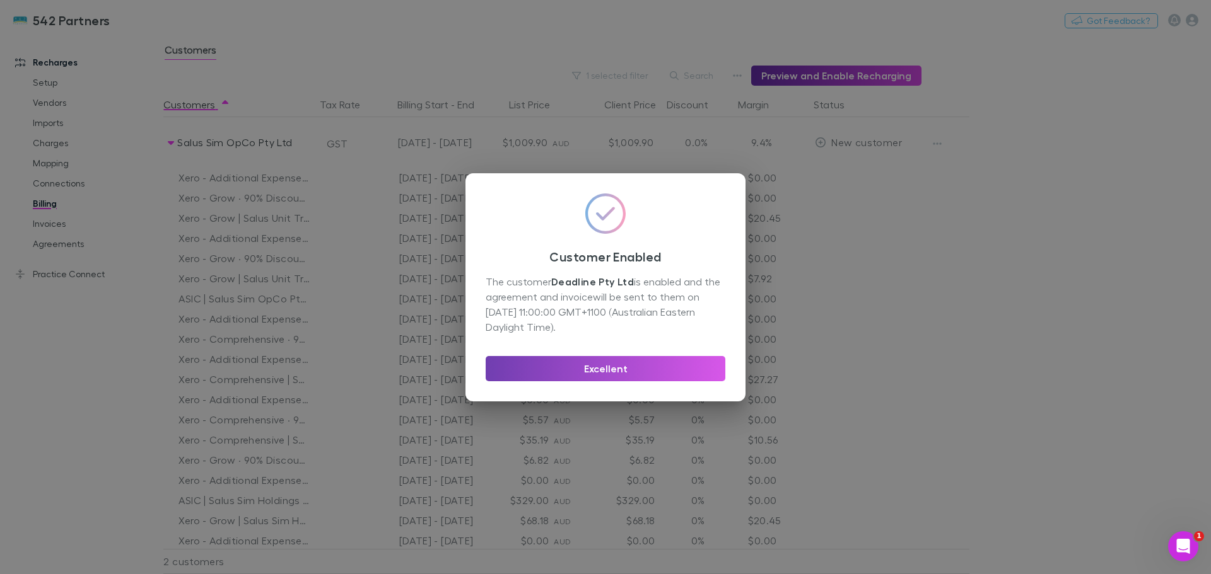
click at [610, 363] on button "Excellent" at bounding box center [605, 368] width 240 height 25
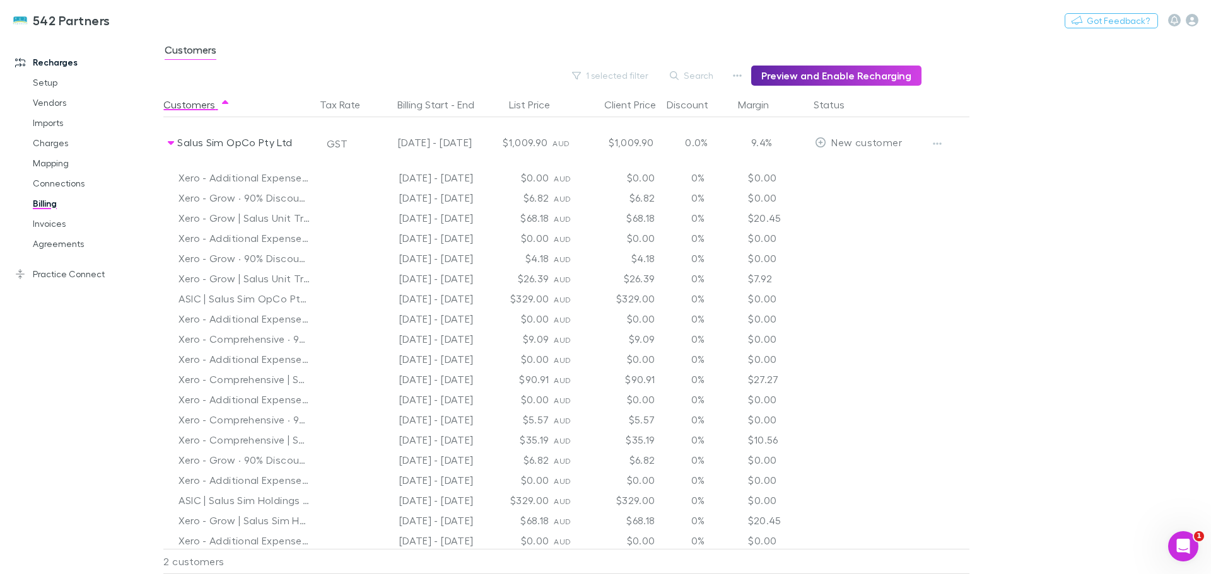
click at [940, 143] on icon "button" at bounding box center [937, 143] width 9 height 3
click at [871, 168] on p "Enable Customer" at bounding box center [858, 168] width 153 height 15
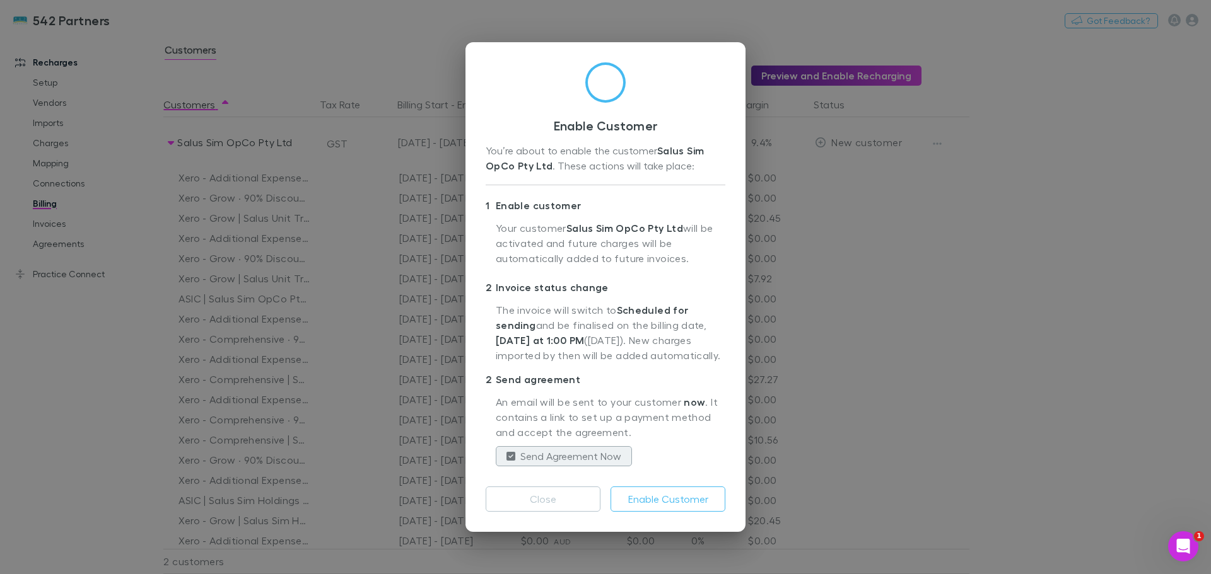
click at [673, 499] on button "Enable Customer" at bounding box center [667, 499] width 115 height 25
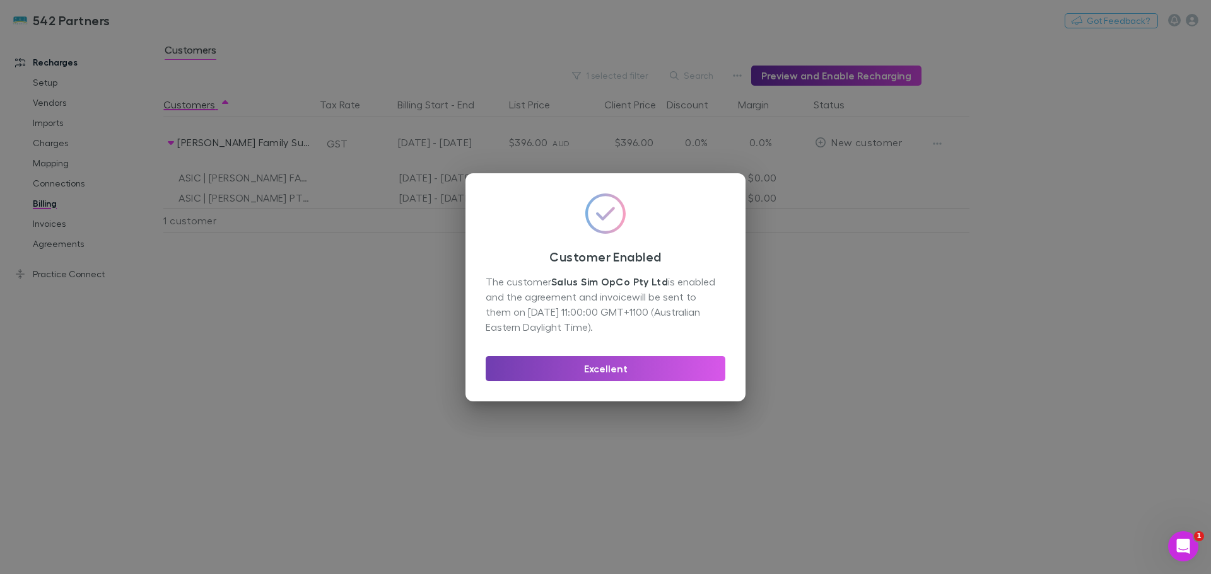
click at [625, 365] on button "Excellent" at bounding box center [605, 368] width 240 height 25
